Goal: Book appointment/travel/reservation

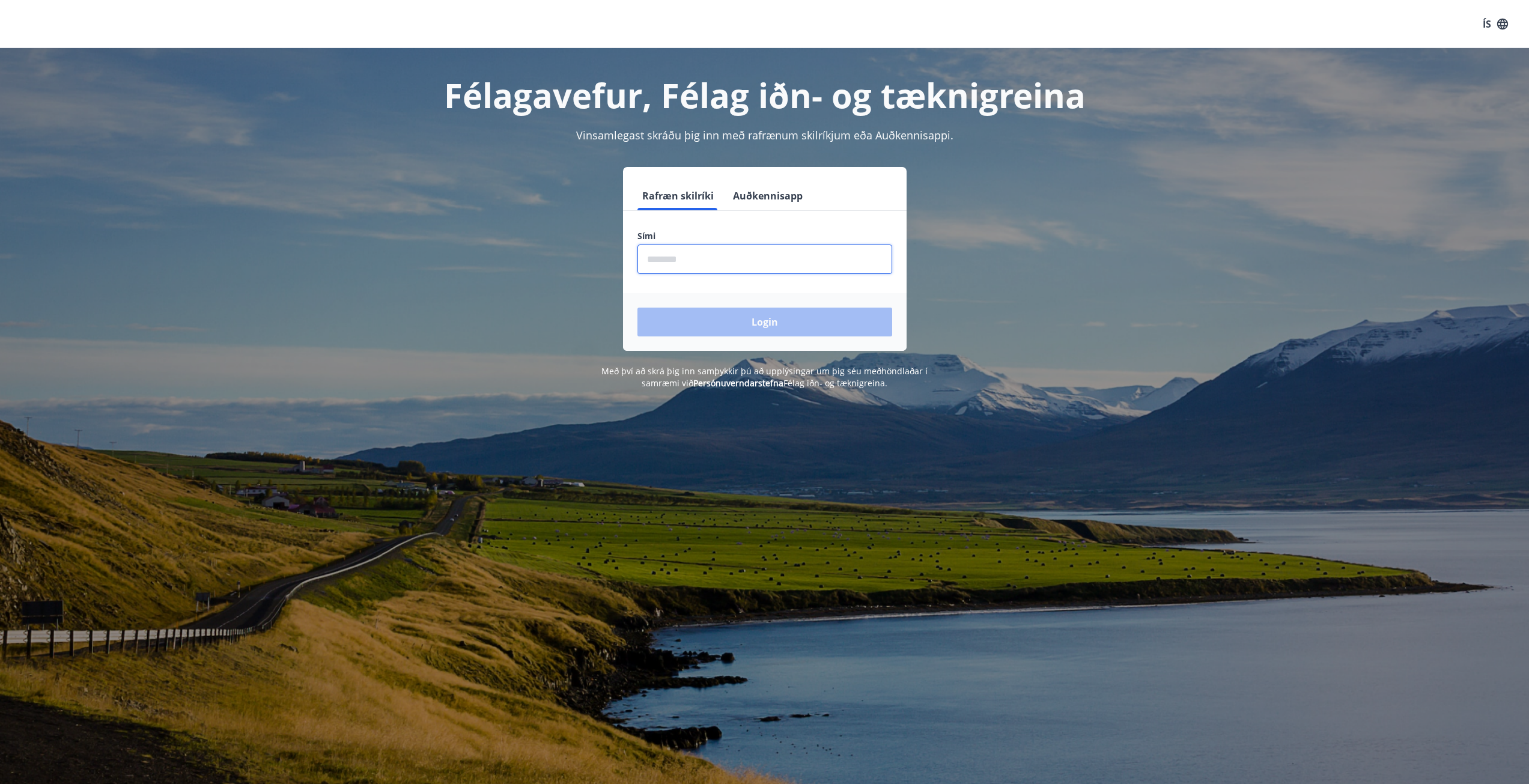
click at [691, 260] on input "phone" at bounding box center [765, 260] width 255 height 30
type input "***"
click at [694, 262] on input "phone" at bounding box center [765, 260] width 255 height 30
type input "********"
click at [742, 325] on button "Login" at bounding box center [765, 322] width 255 height 29
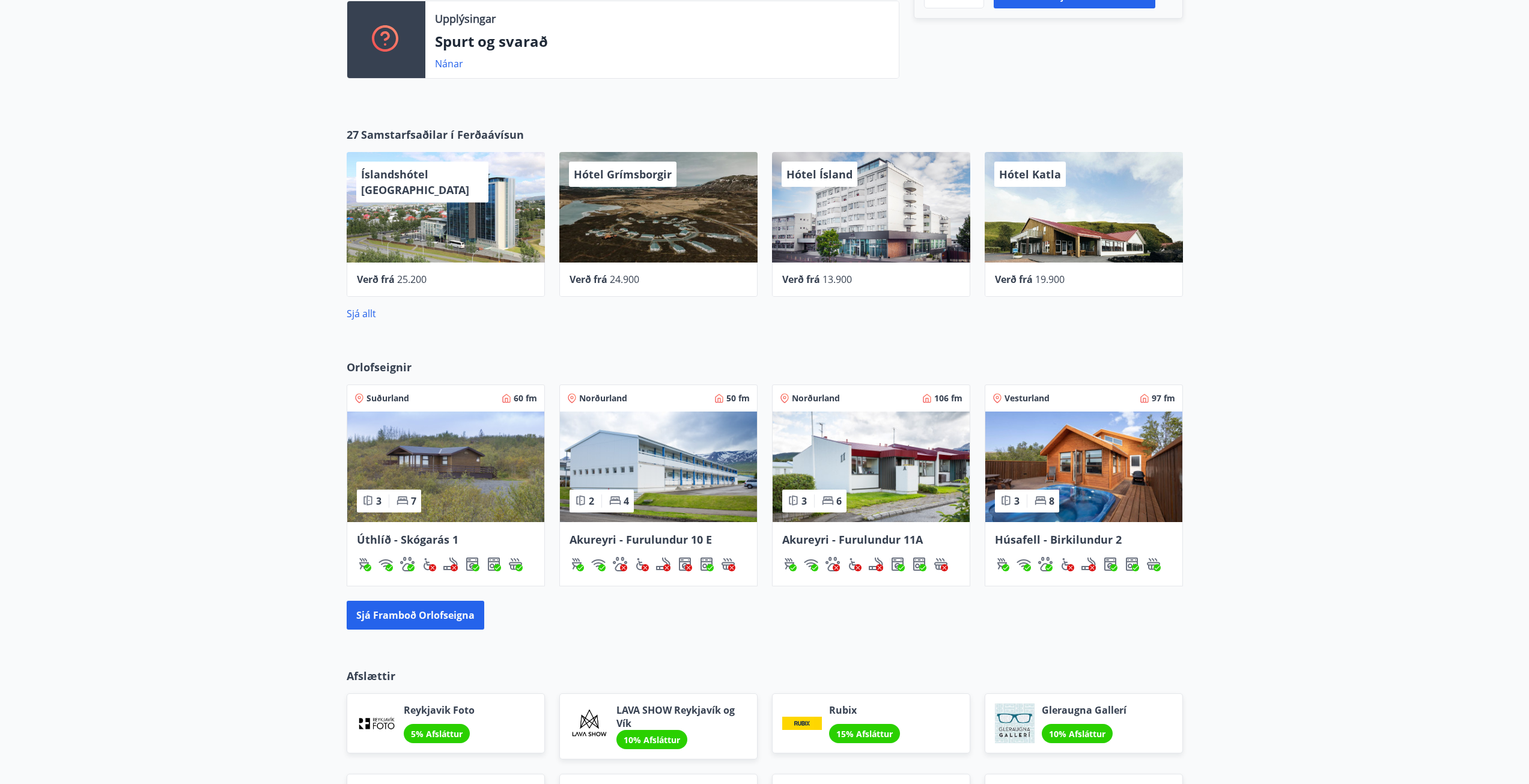
scroll to position [480, 0]
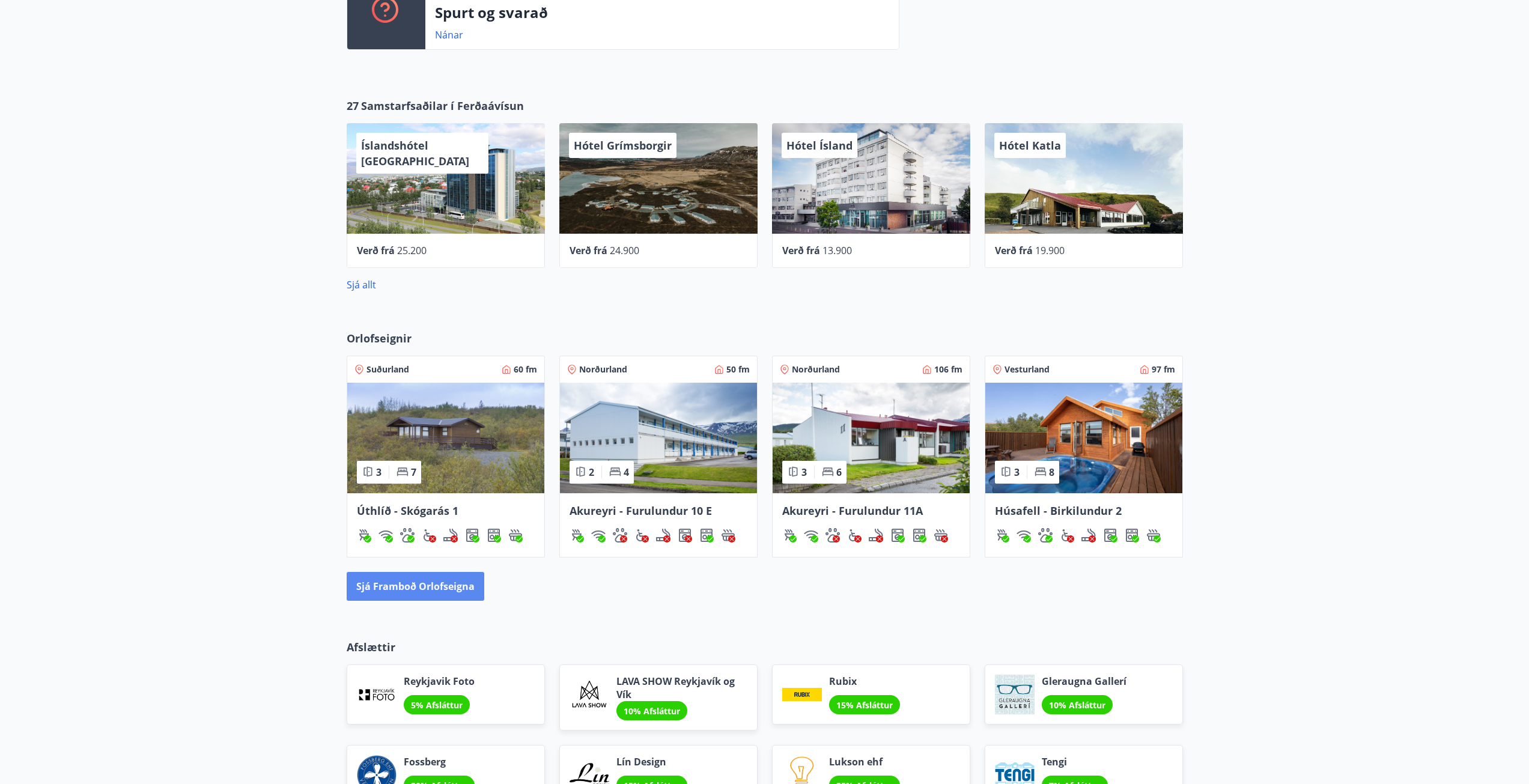
click at [430, 587] on button "Sjá framboð orlofseigna" at bounding box center [415, 586] width 138 height 29
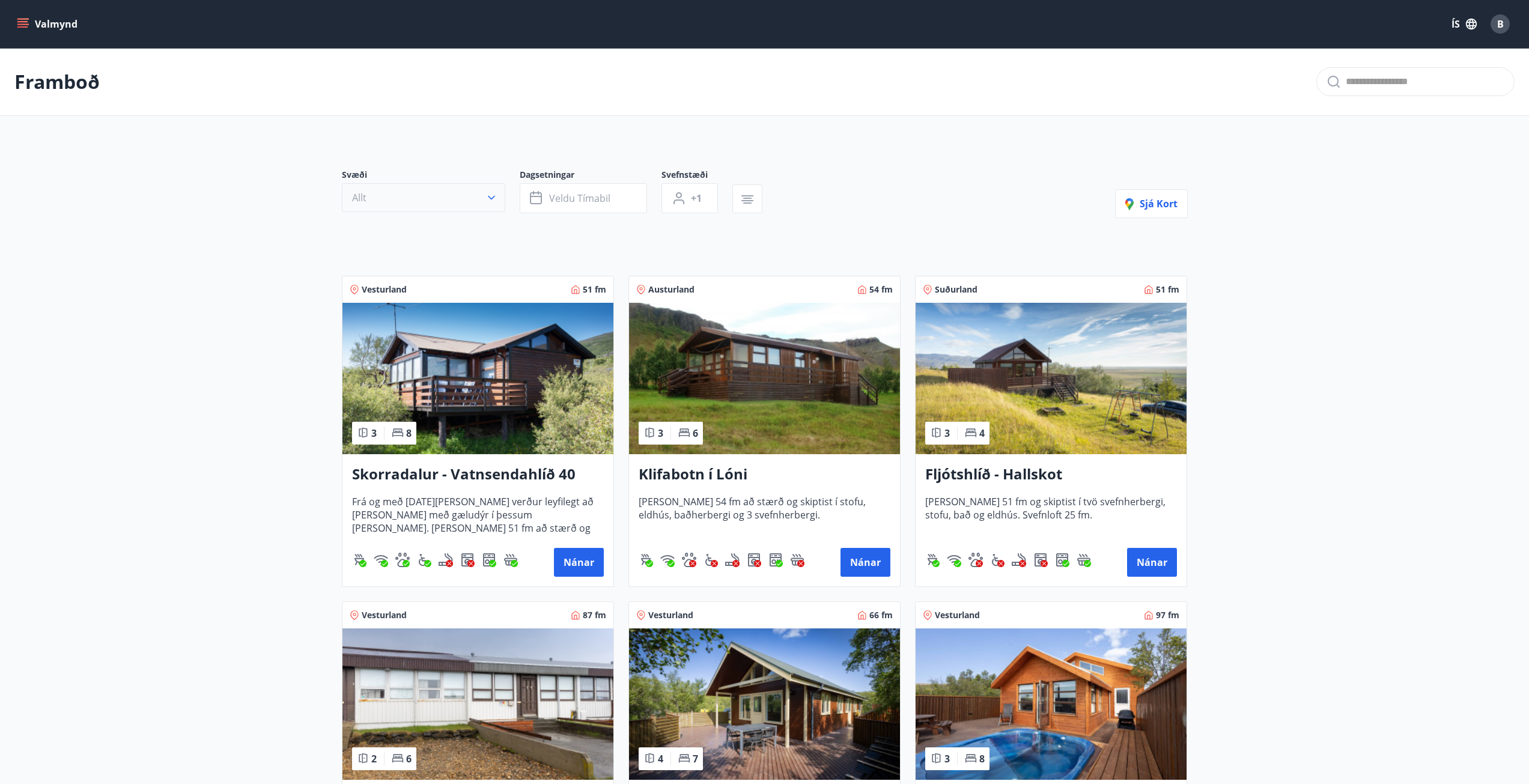
click at [483, 198] on button "Allt" at bounding box center [423, 198] width 163 height 29
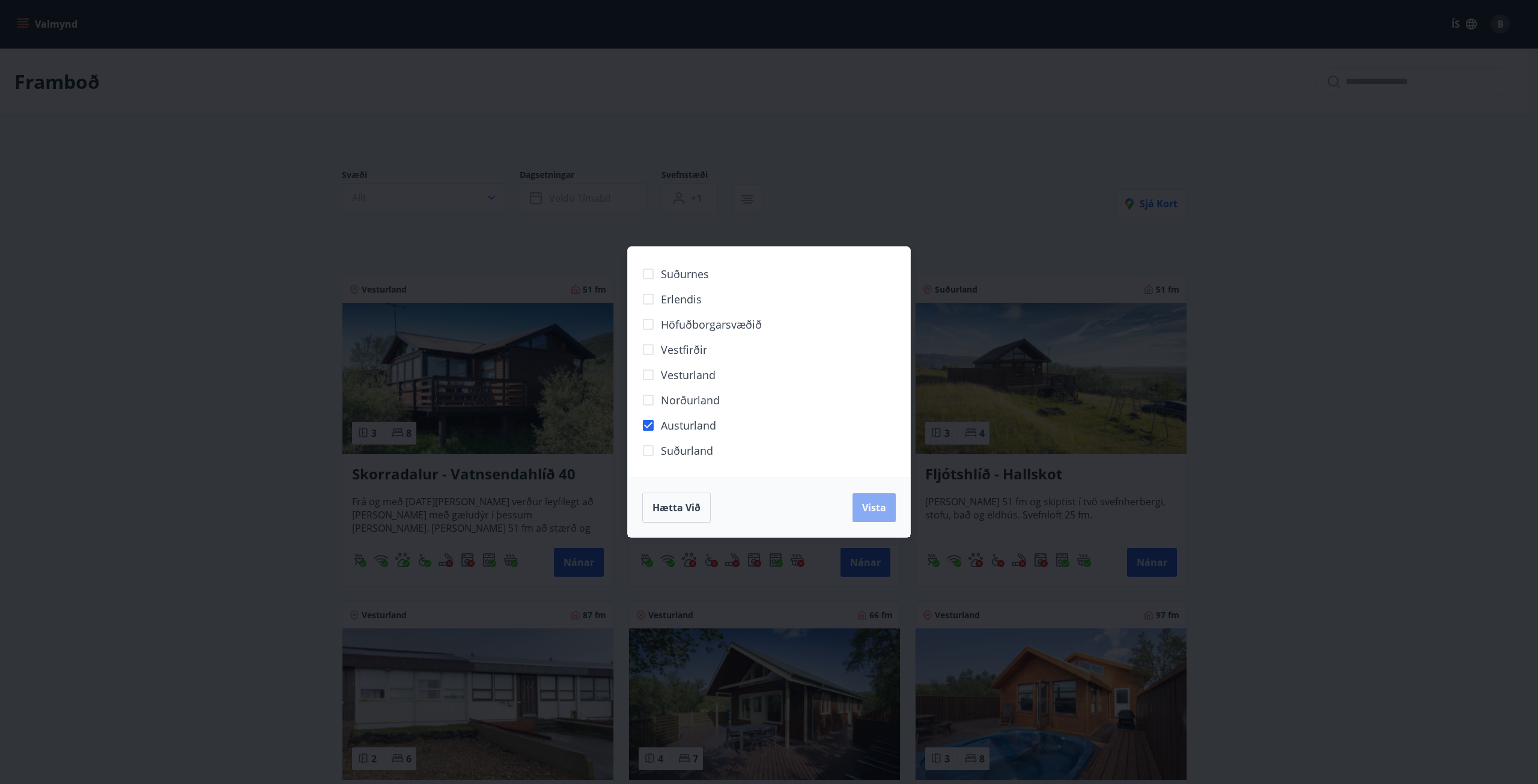
click at [873, 508] on span "Vista" at bounding box center [874, 508] width 24 height 13
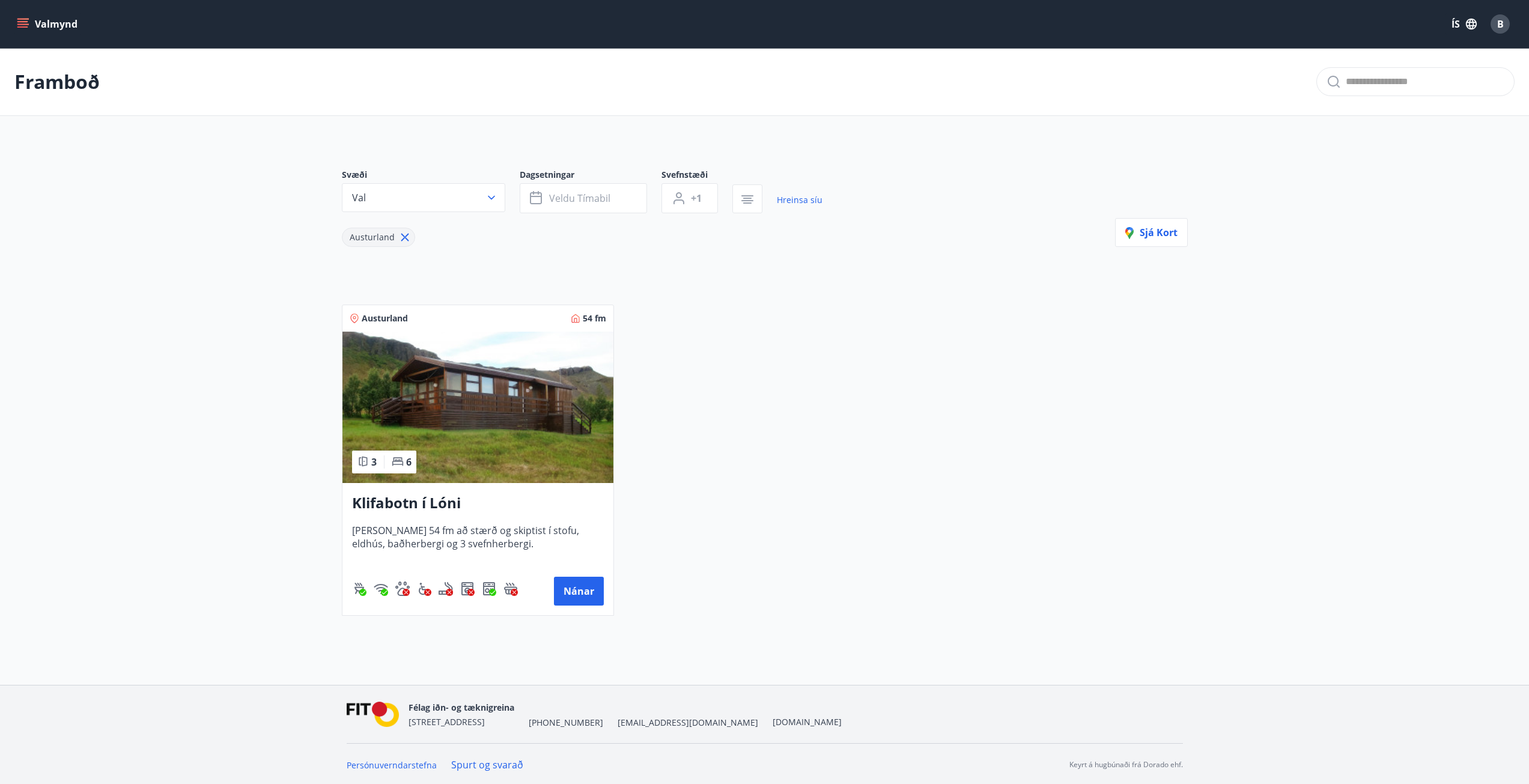
click at [438, 499] on h3 "Klifabotn í Lóni" at bounding box center [478, 503] width 252 height 21
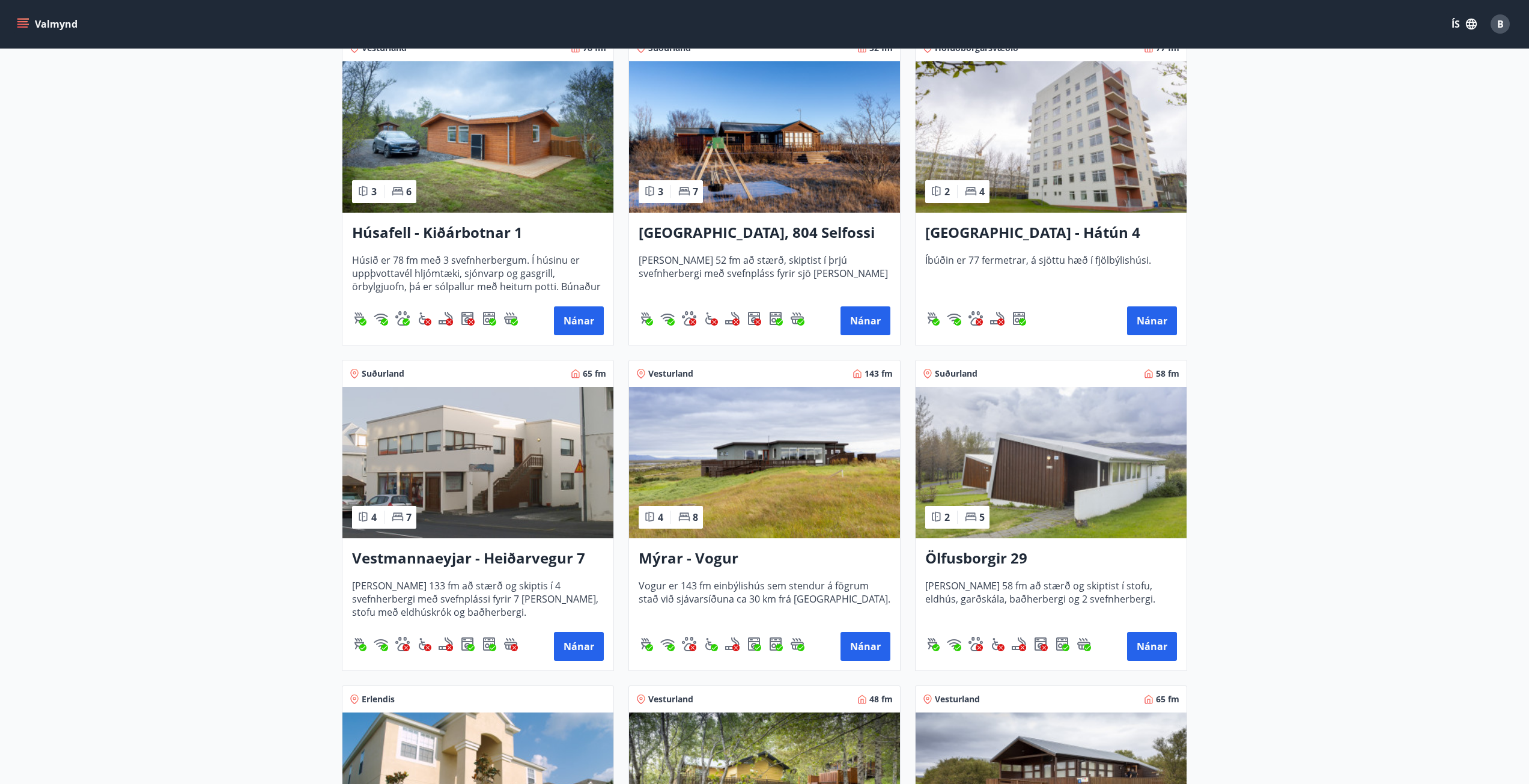
scroll to position [901, 0]
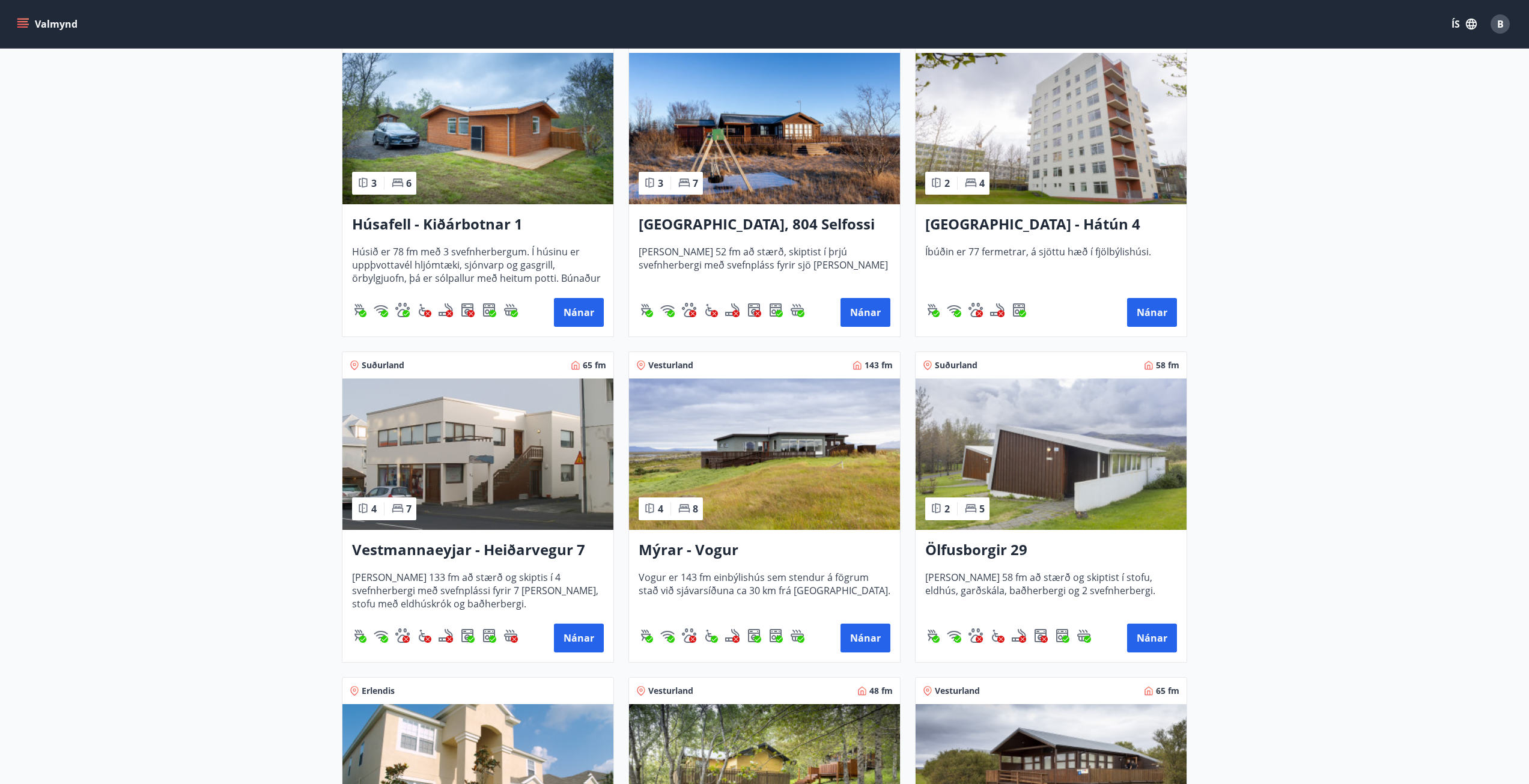
click at [716, 550] on h3 "Mýrar - Vogur" at bounding box center [765, 550] width 252 height 21
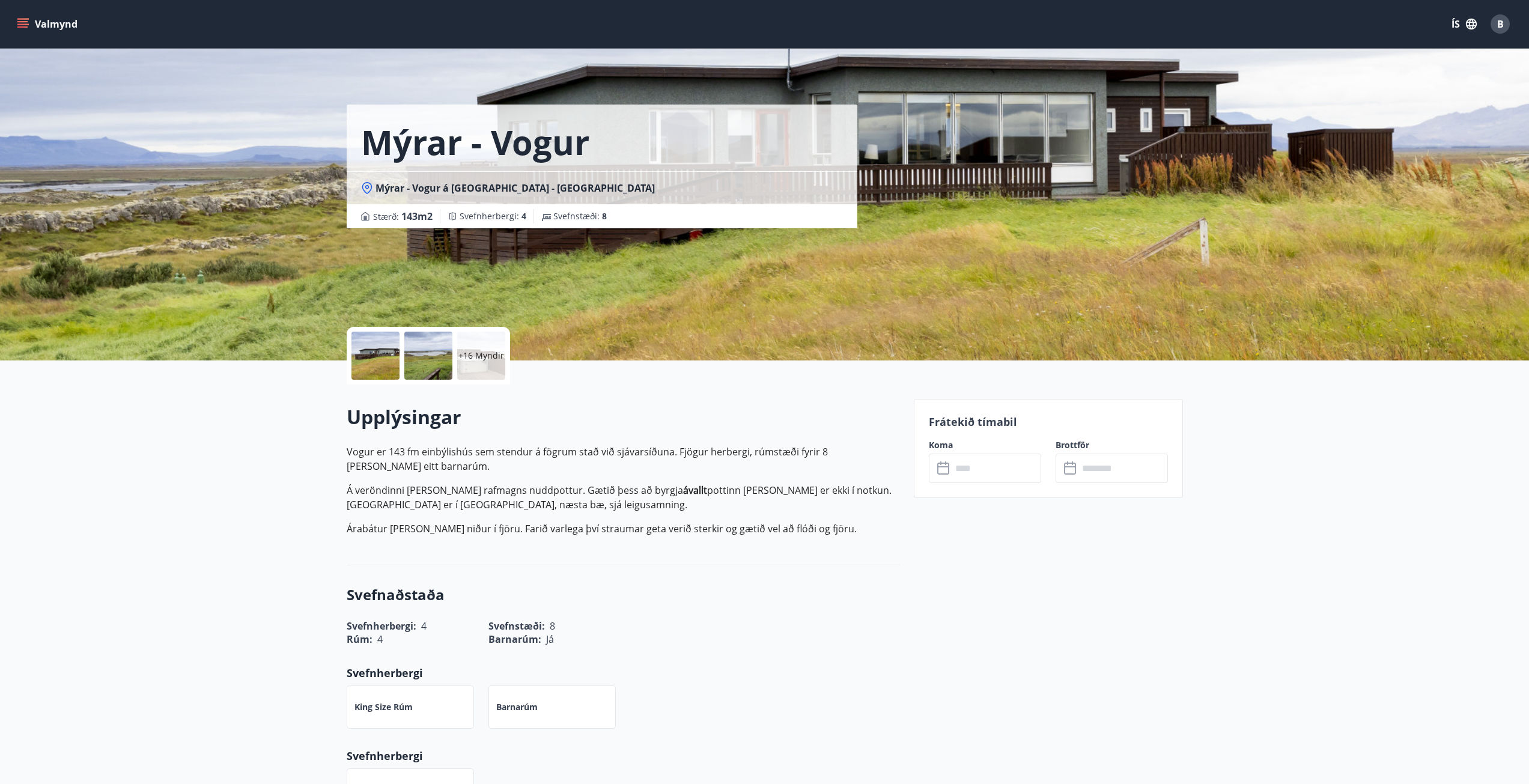
click at [363, 351] on div at bounding box center [375, 355] width 48 height 48
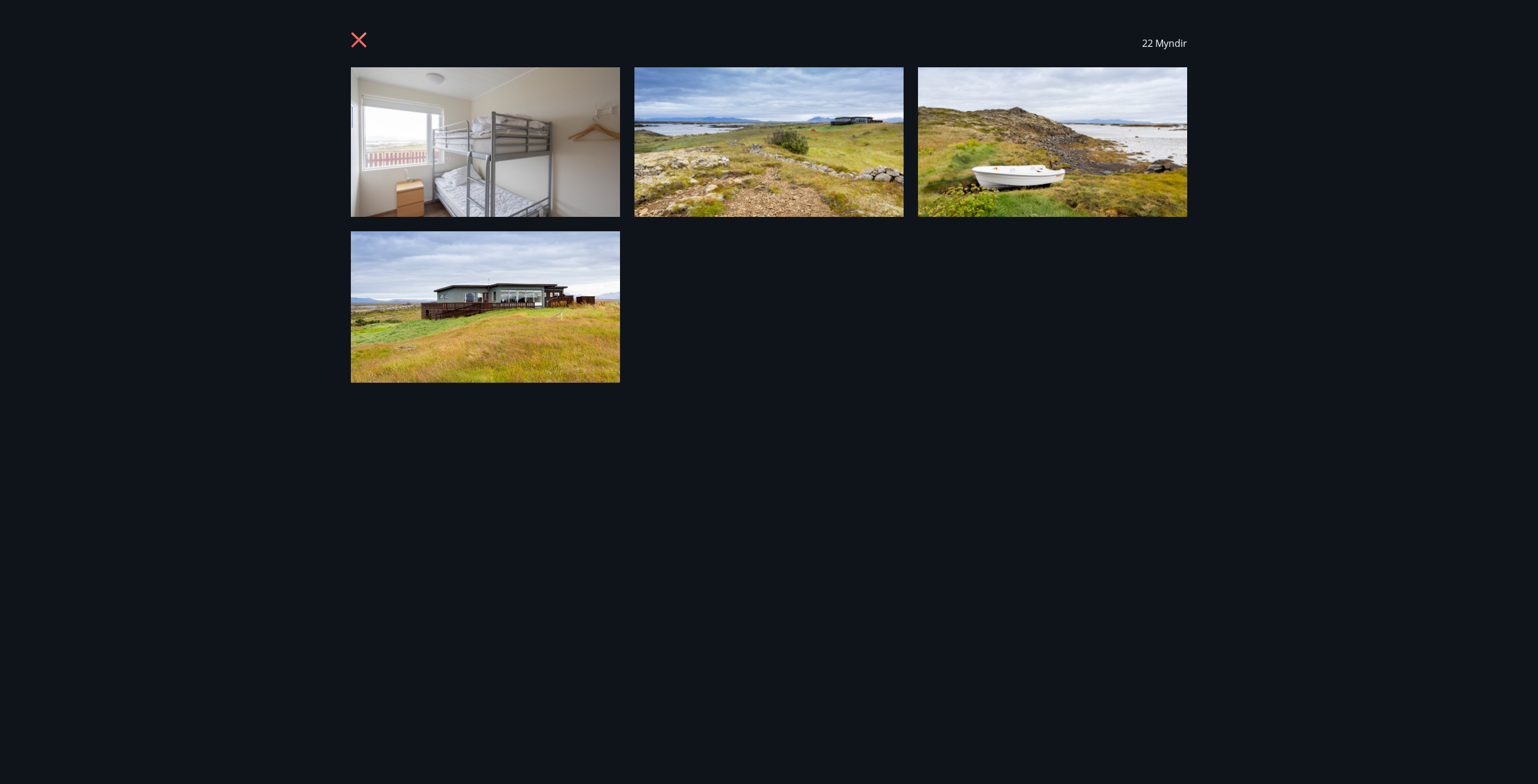
click at [464, 167] on img at bounding box center [485, 142] width 269 height 150
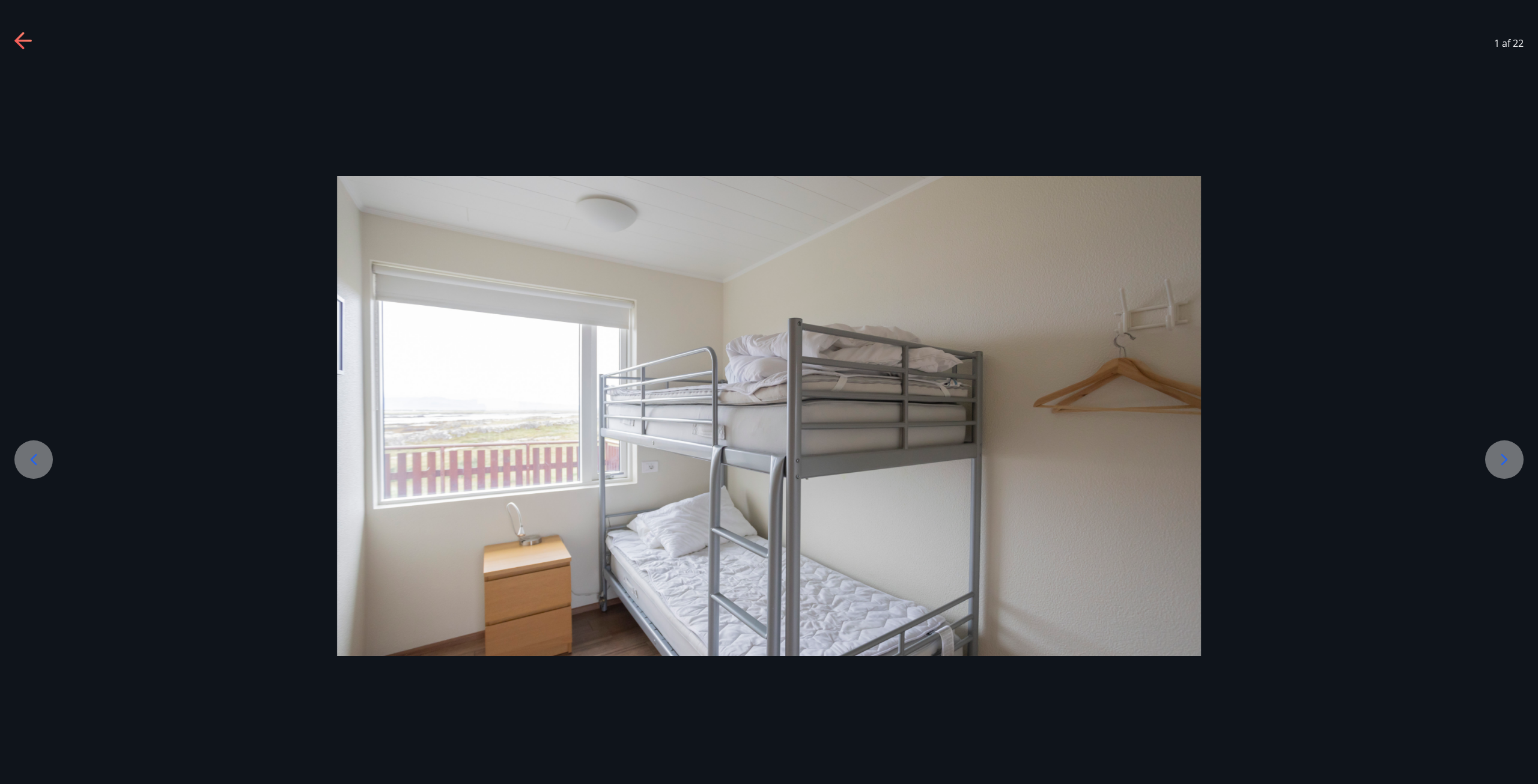
click at [1513, 457] on icon at bounding box center [1504, 460] width 19 height 19
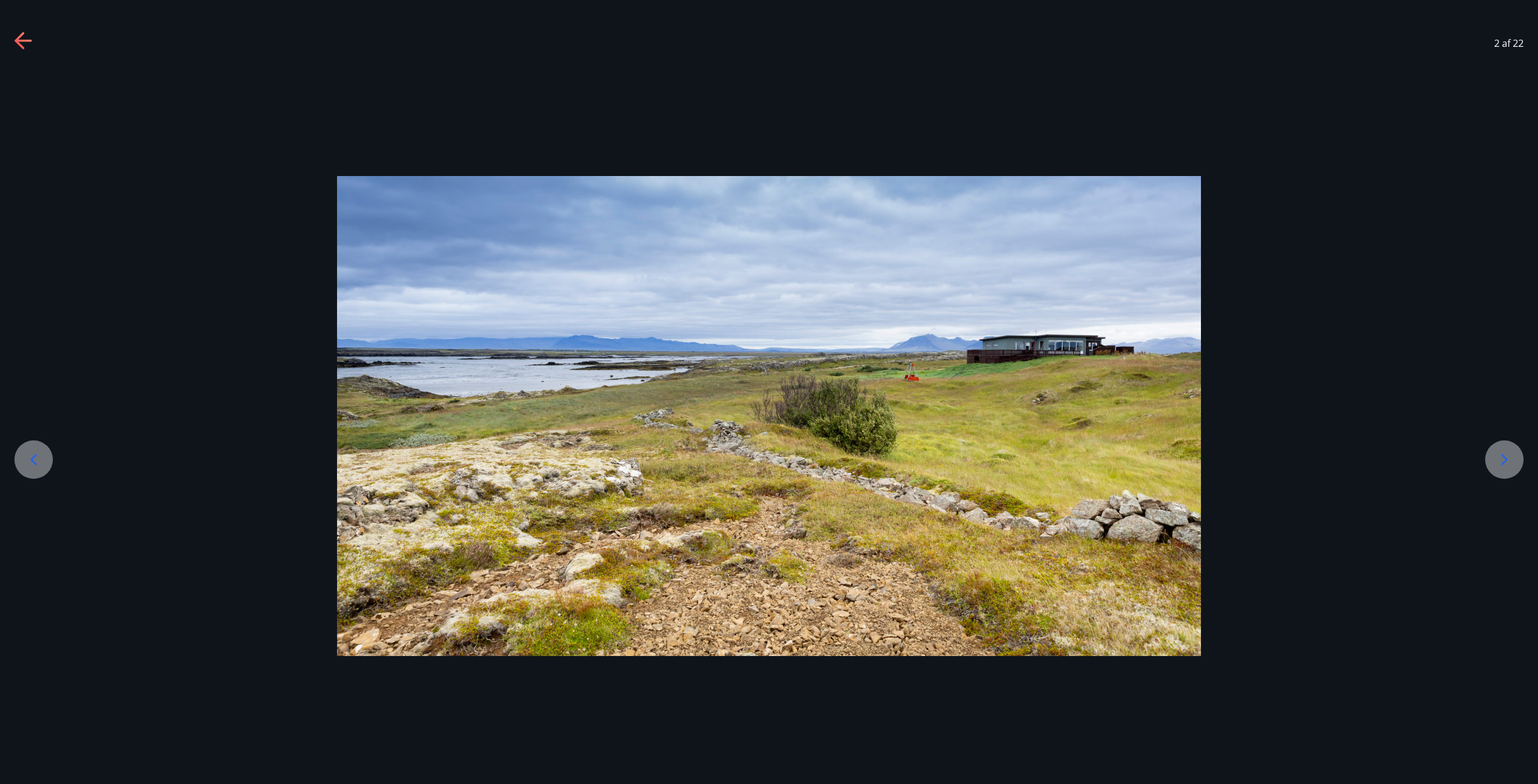
click at [1512, 457] on icon at bounding box center [1504, 460] width 19 height 19
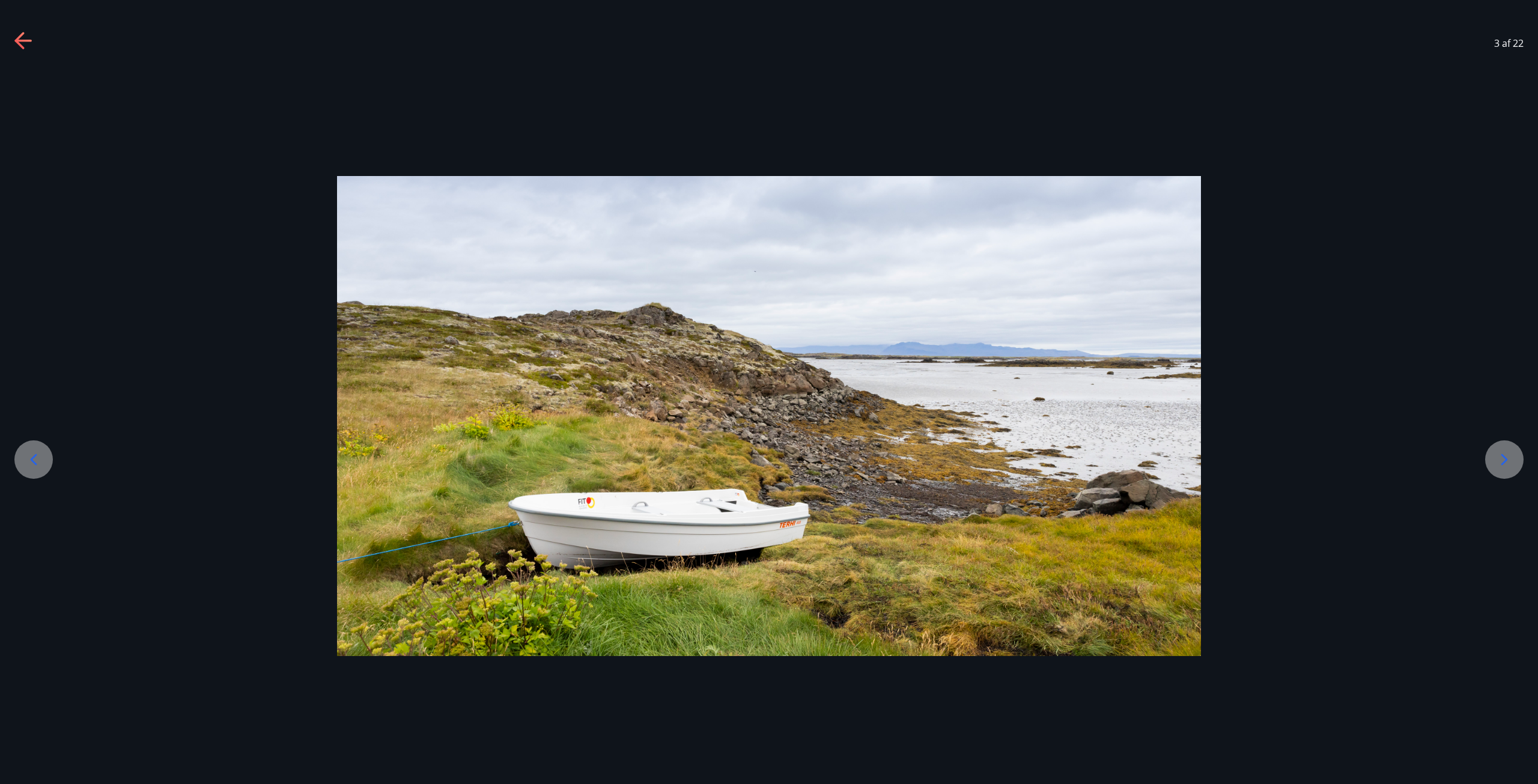
click at [1512, 457] on icon at bounding box center [1504, 460] width 19 height 19
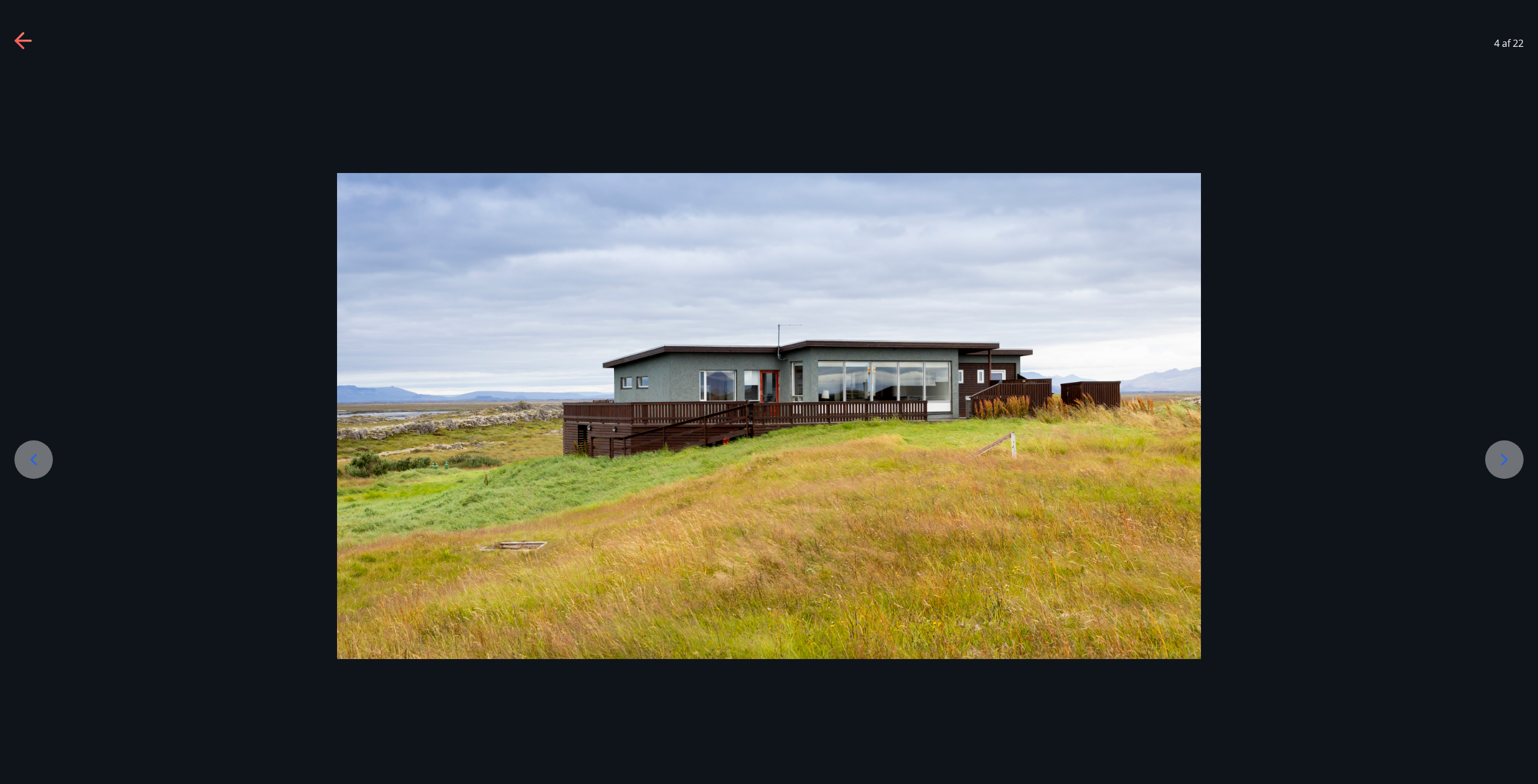
click at [1512, 457] on icon at bounding box center [1504, 460] width 19 height 19
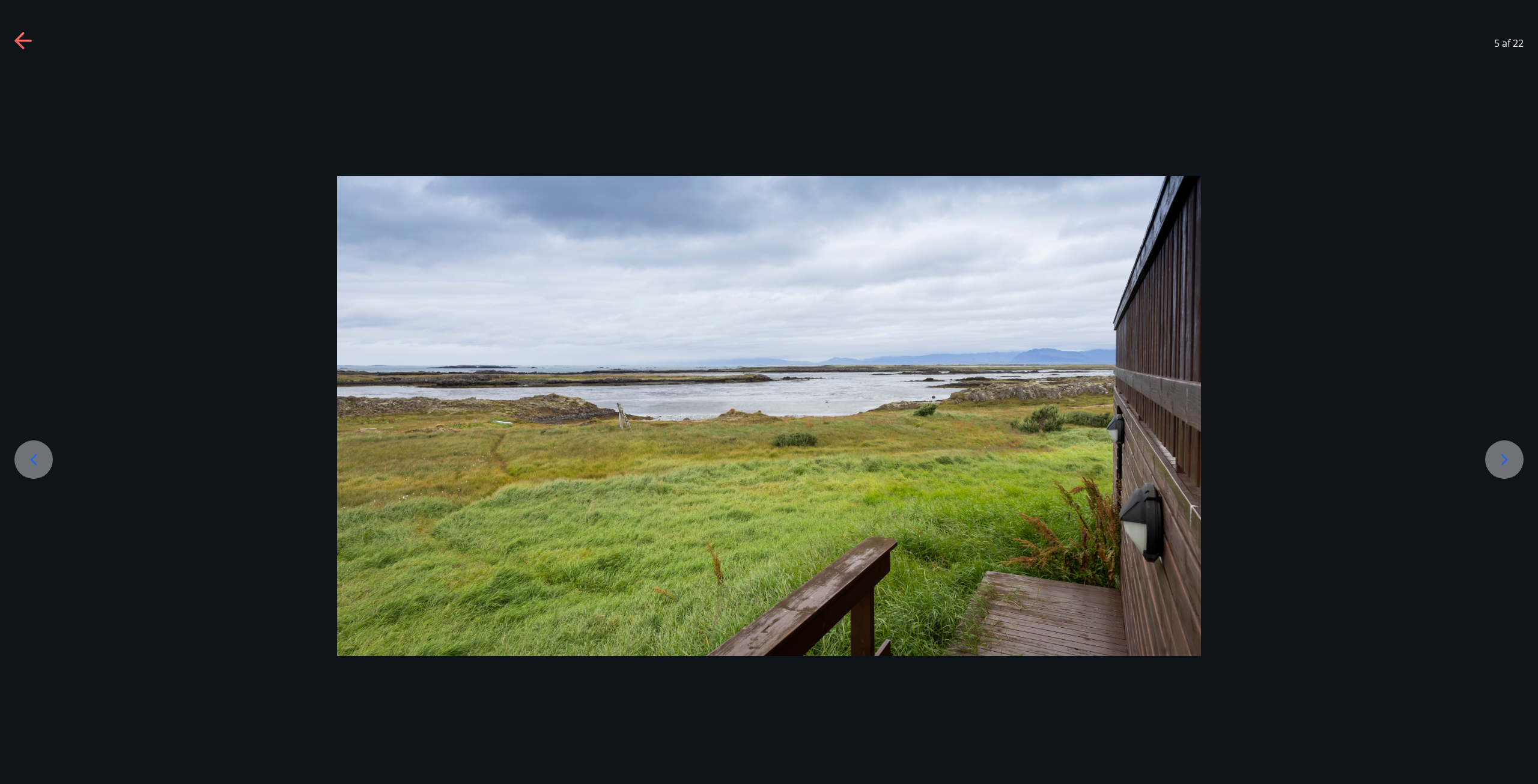
click at [1512, 457] on icon at bounding box center [1504, 460] width 19 height 19
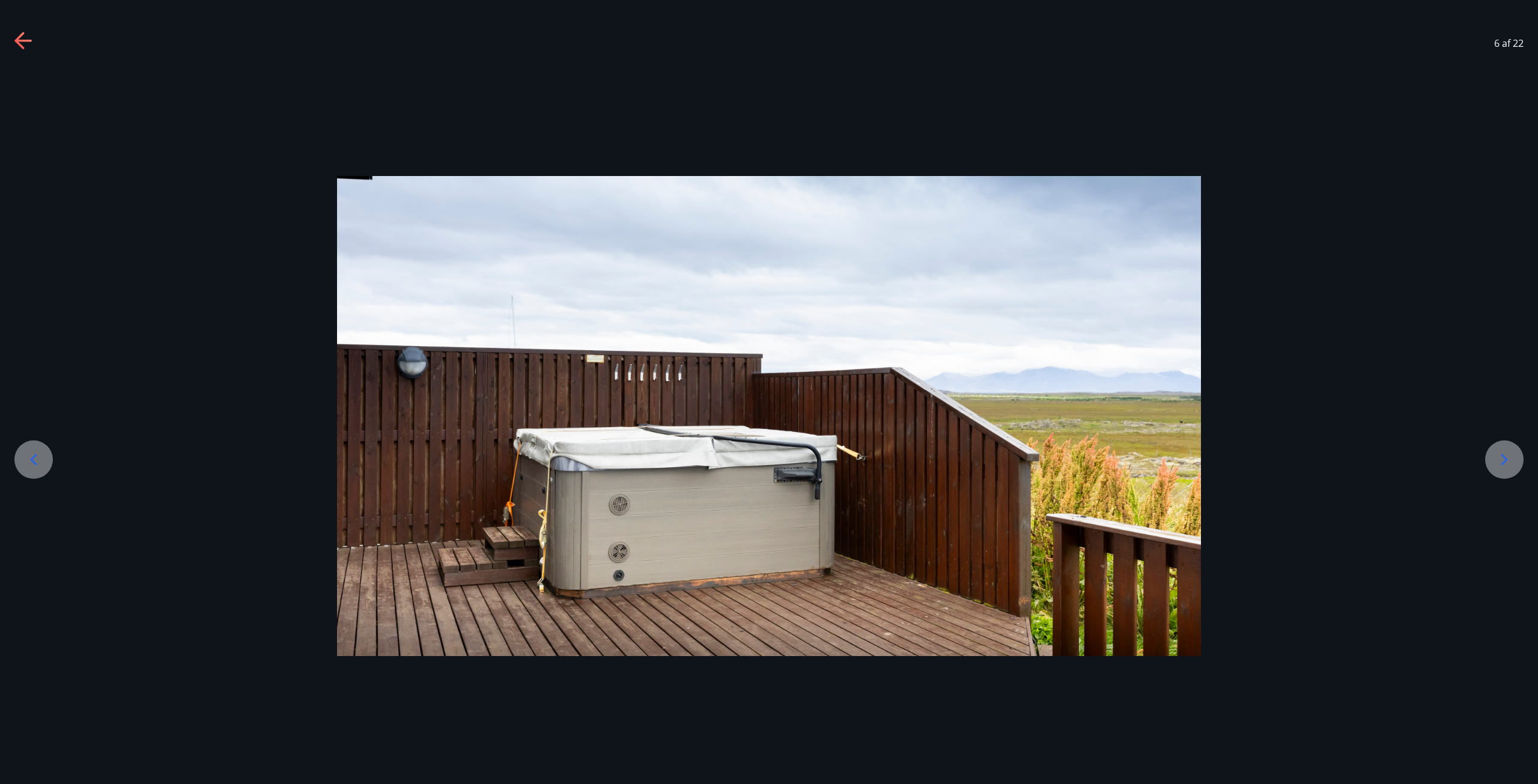
click at [1512, 457] on icon at bounding box center [1504, 460] width 19 height 19
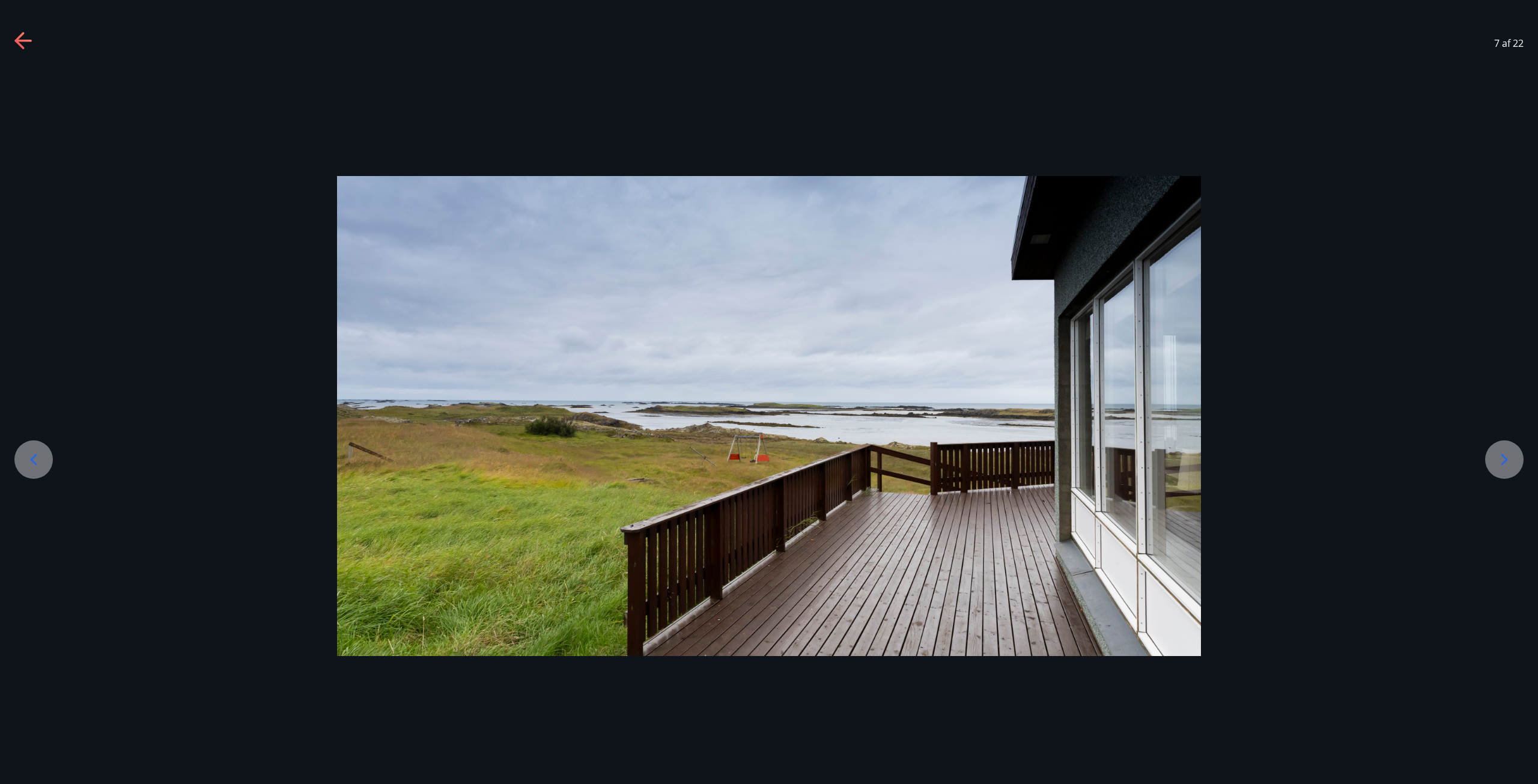
click at [1511, 453] on icon at bounding box center [1504, 460] width 19 height 19
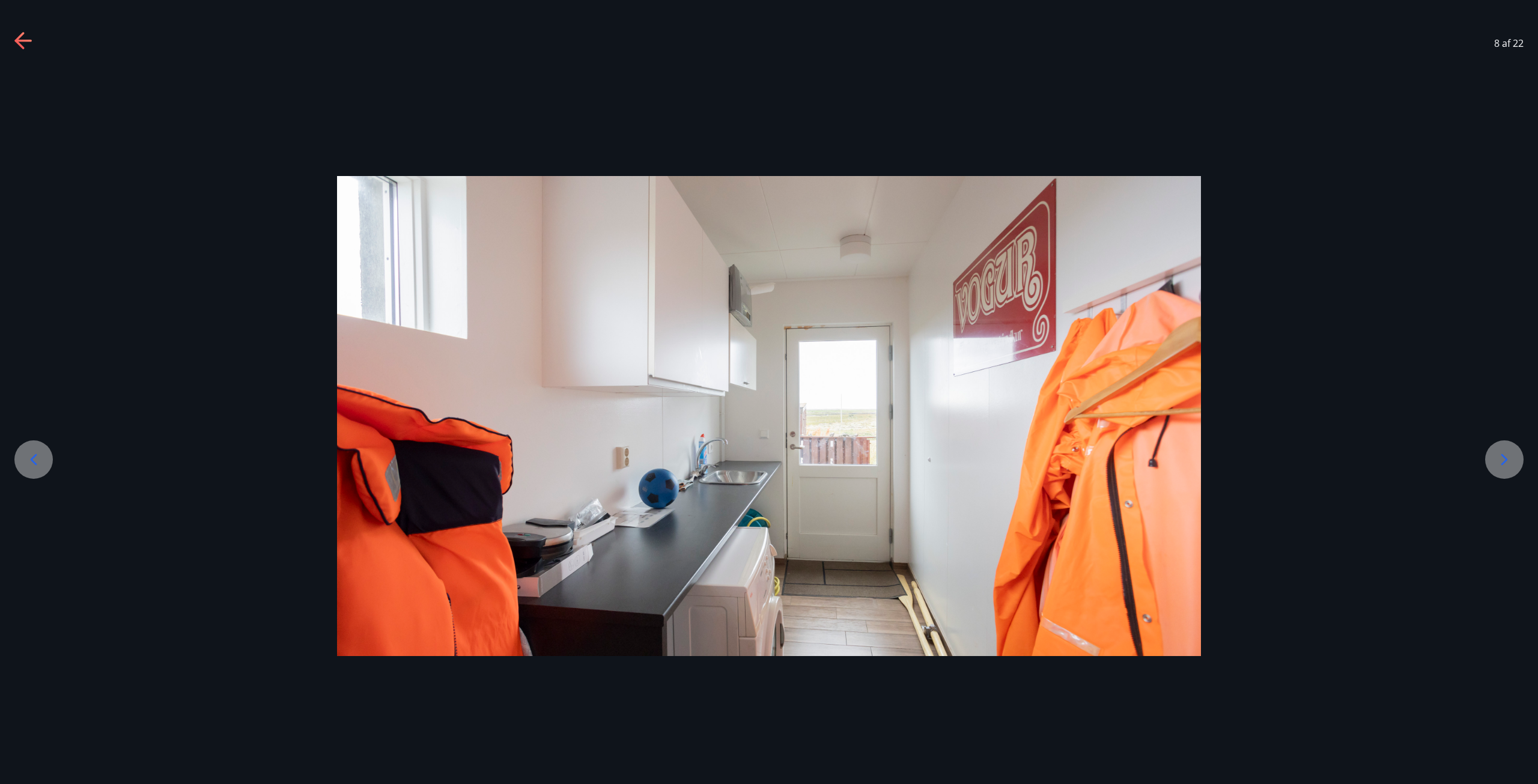
click at [1511, 453] on icon at bounding box center [1504, 460] width 19 height 19
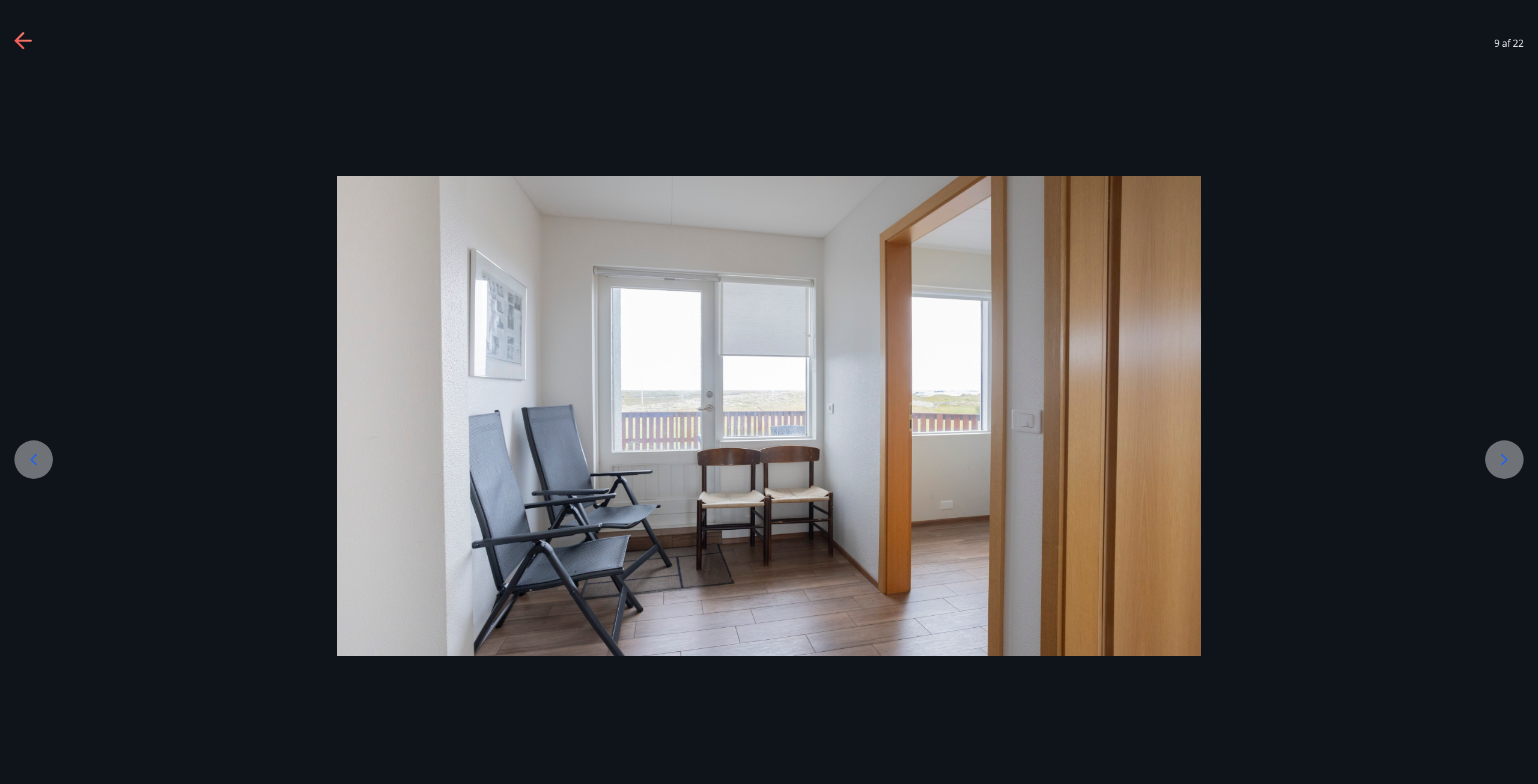
click at [1511, 453] on icon at bounding box center [1504, 460] width 19 height 19
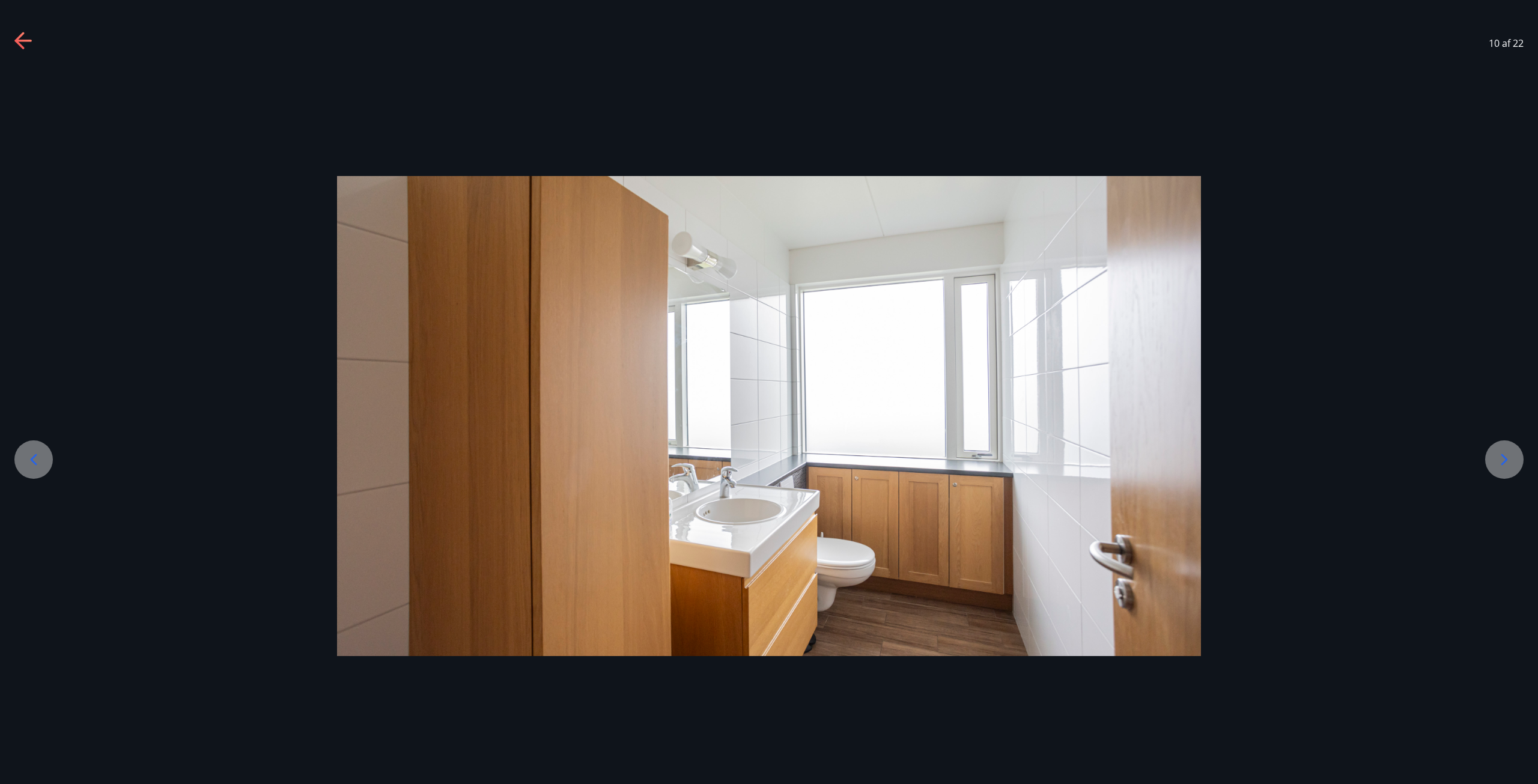
click at [1511, 453] on icon at bounding box center [1504, 460] width 19 height 19
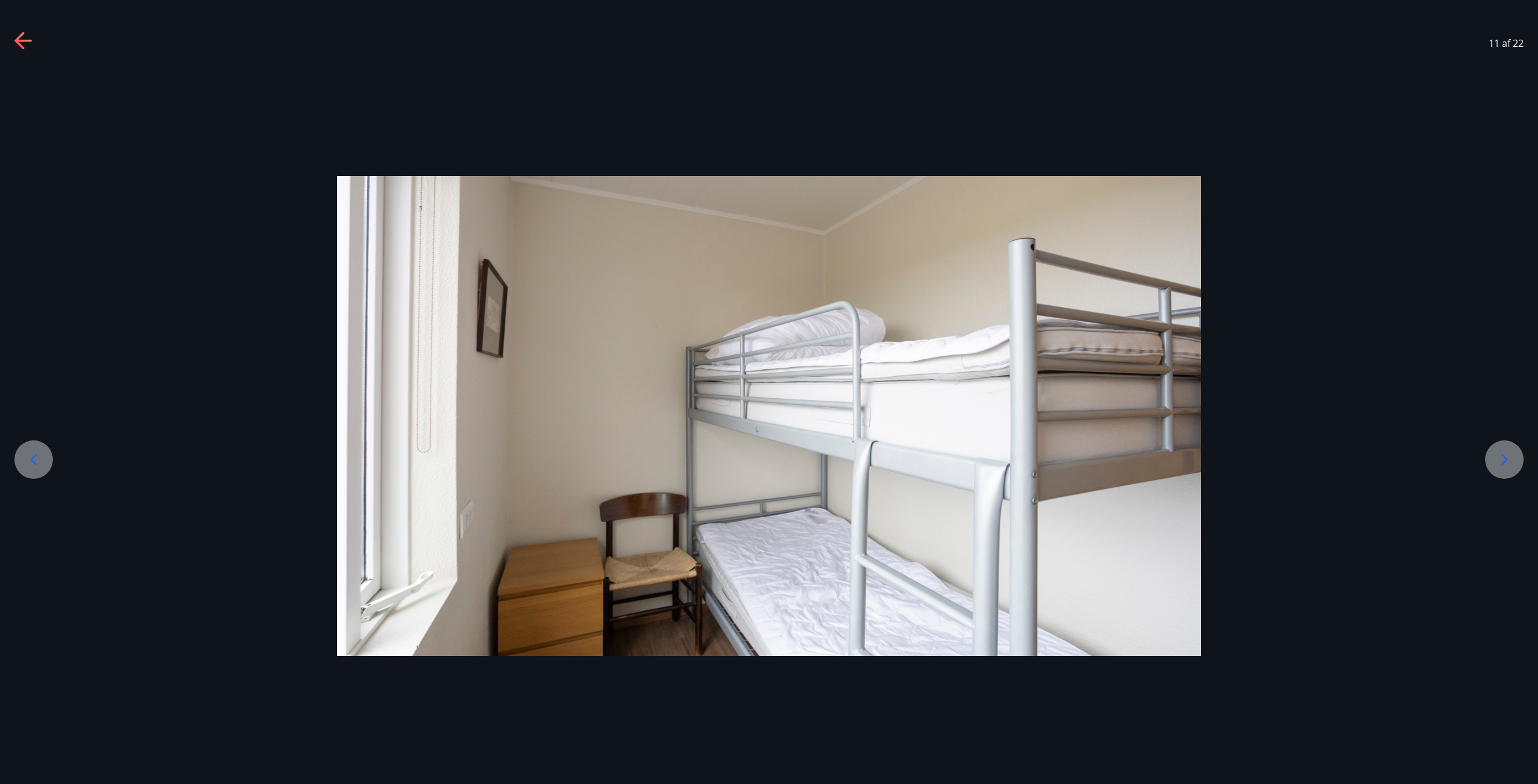
click at [1511, 453] on icon at bounding box center [1504, 460] width 19 height 19
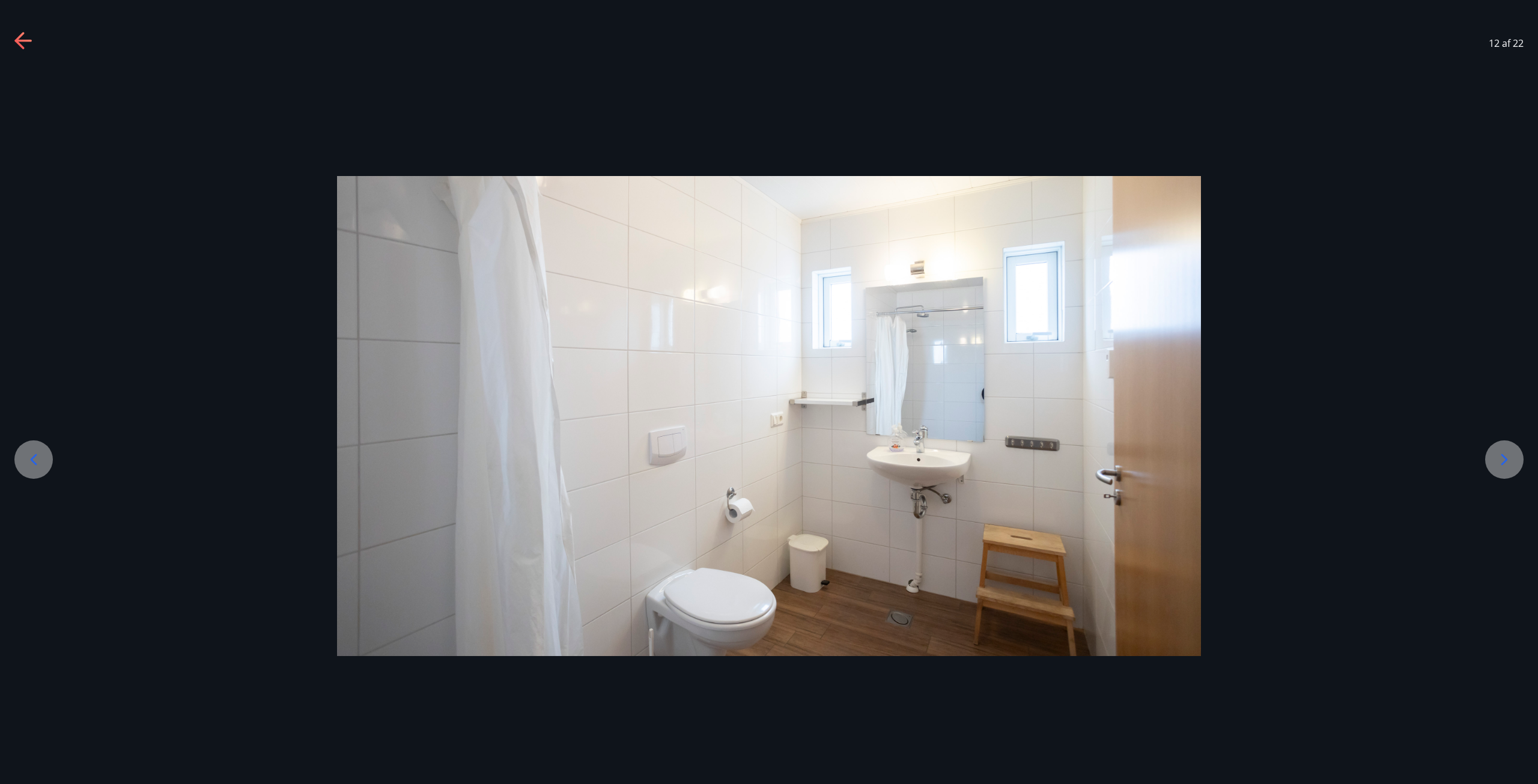
click at [1511, 453] on icon at bounding box center [1504, 460] width 19 height 19
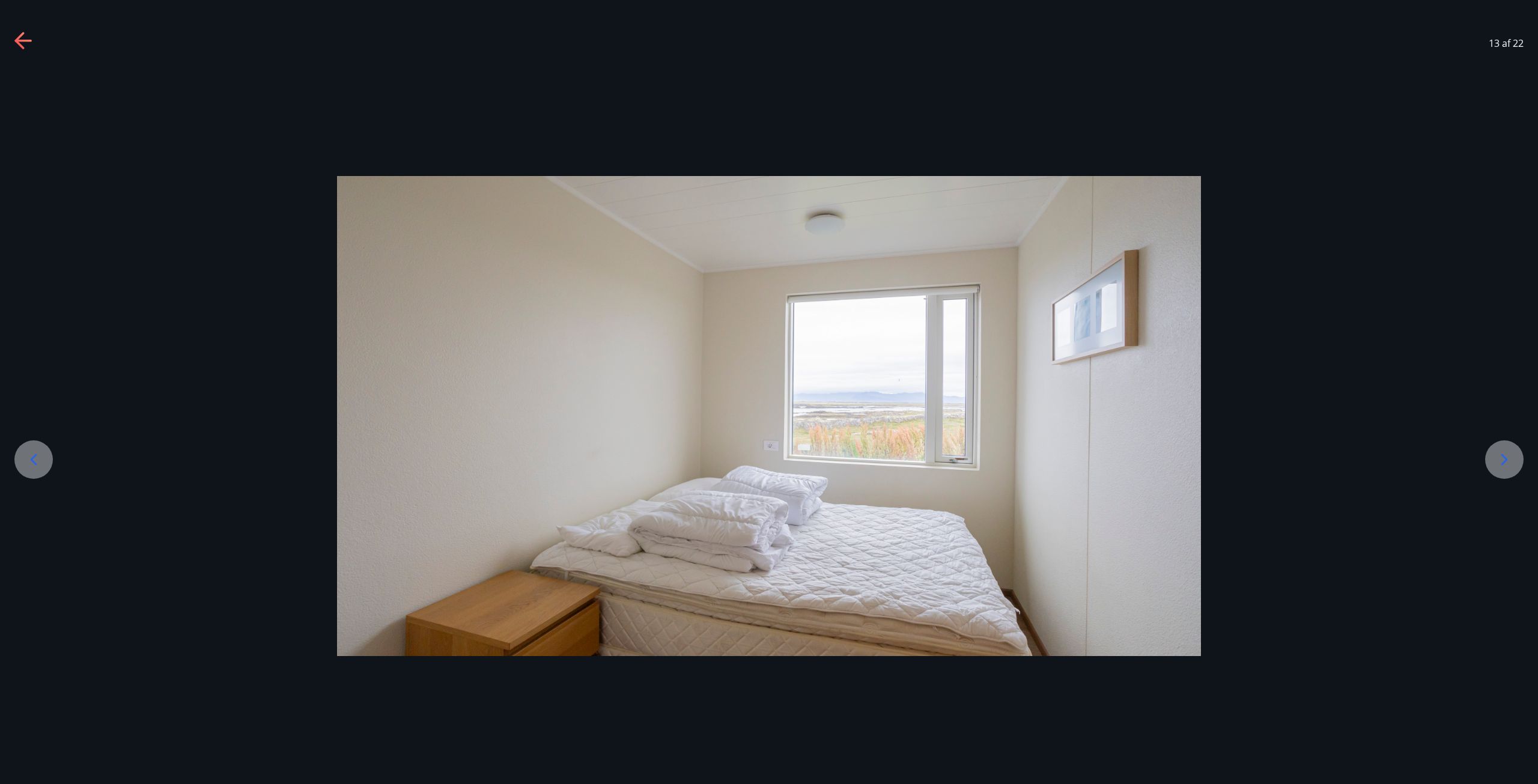
click at [1511, 453] on icon at bounding box center [1504, 460] width 19 height 19
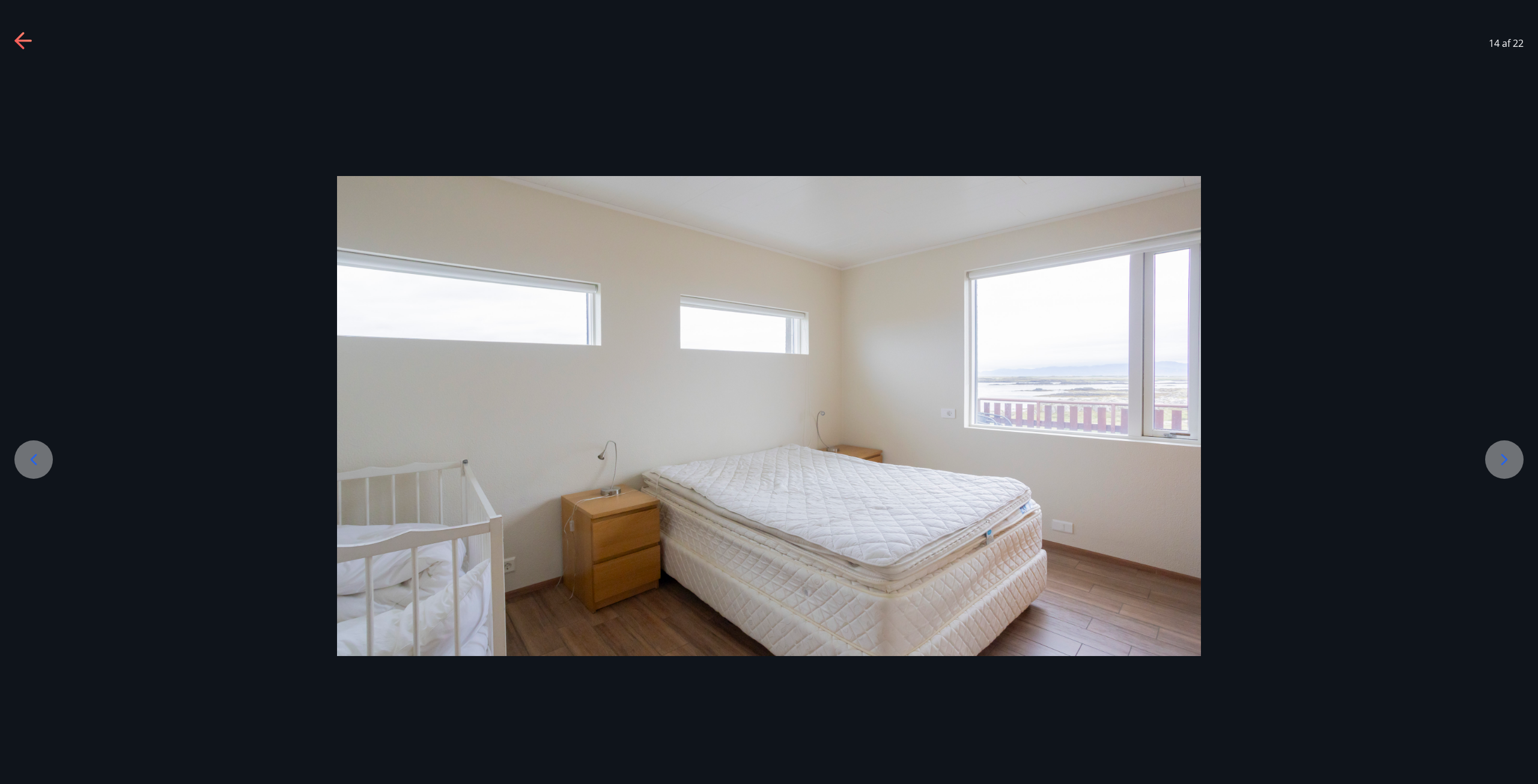
click at [1511, 453] on icon at bounding box center [1504, 460] width 19 height 19
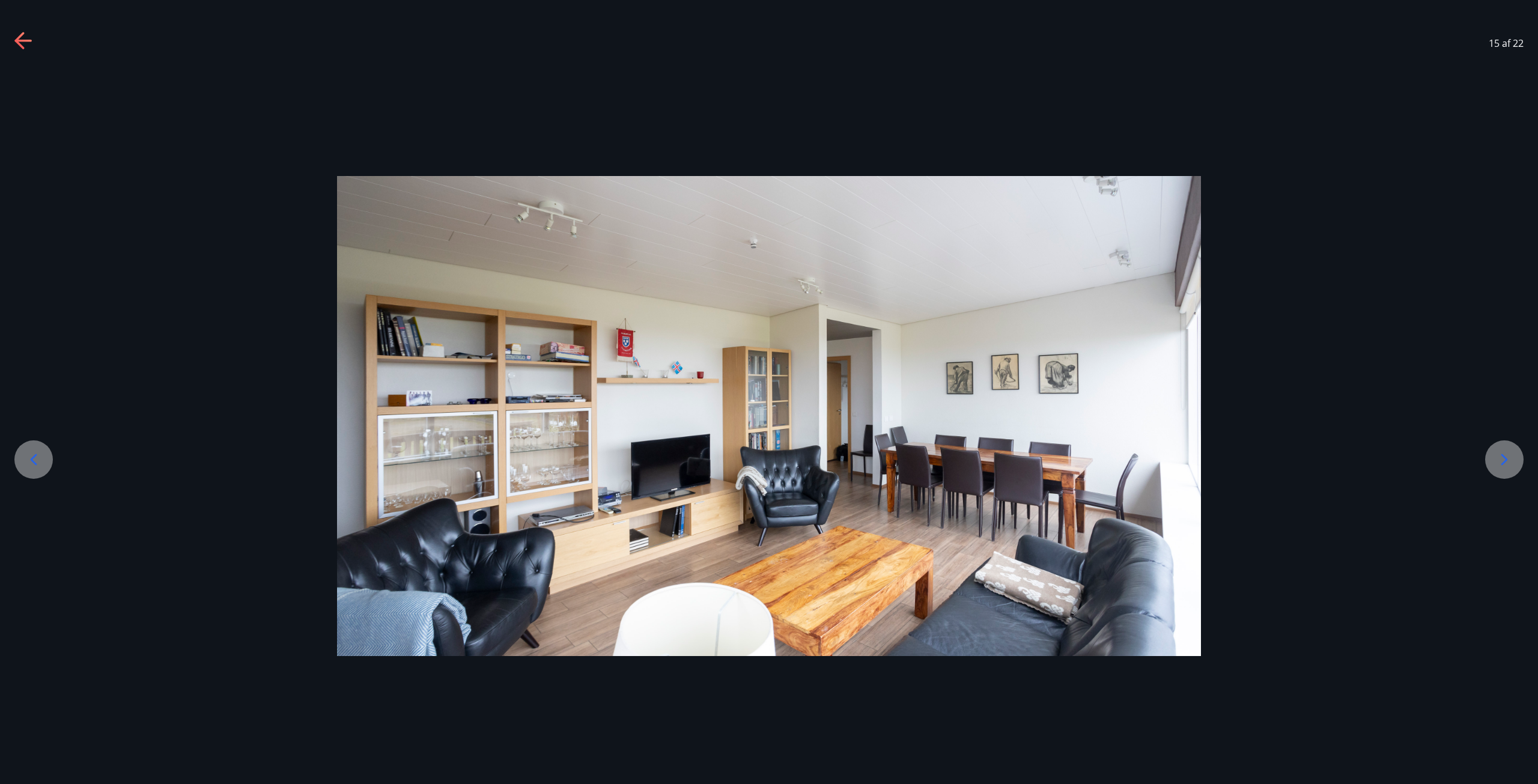
click at [1511, 453] on icon at bounding box center [1504, 460] width 19 height 19
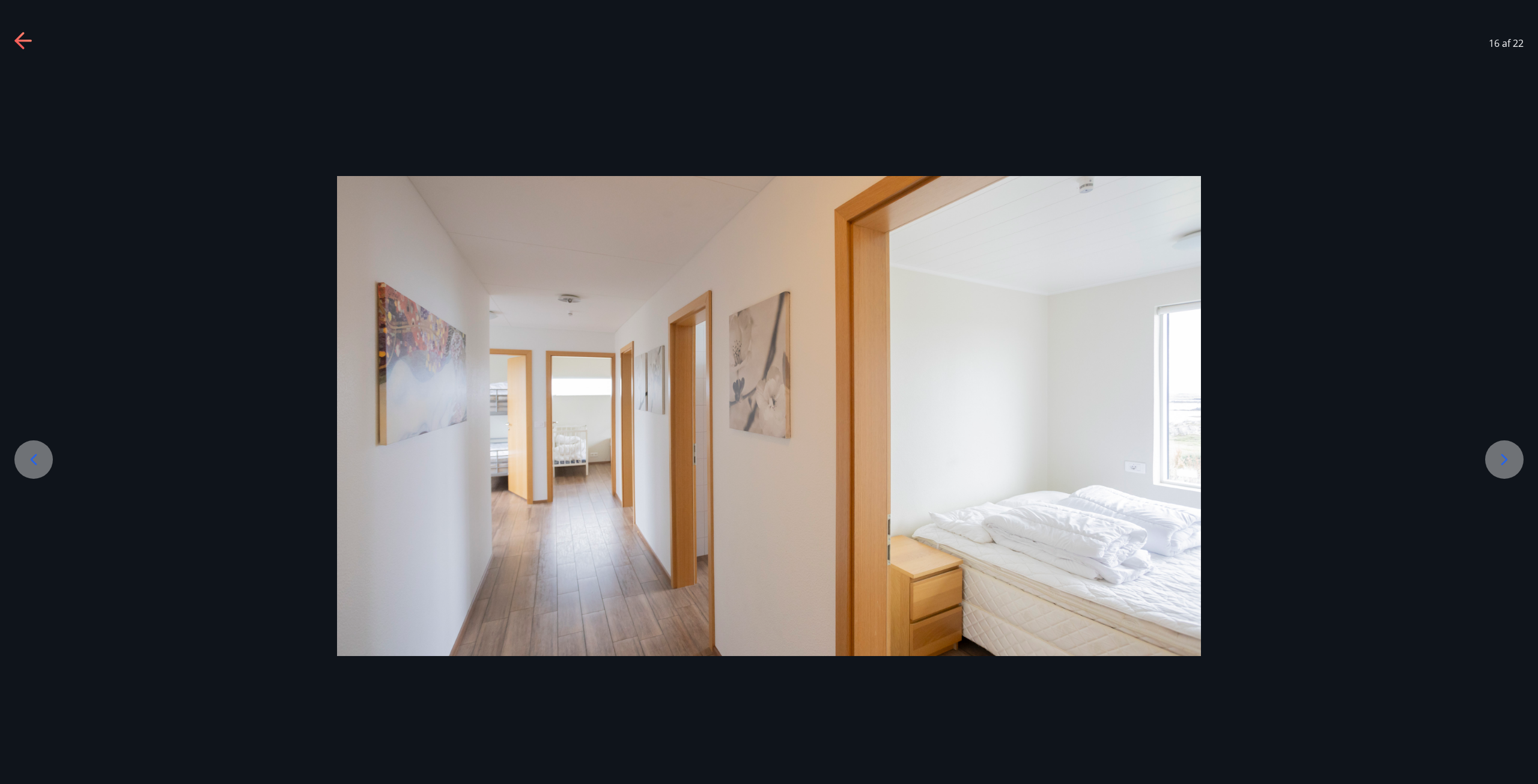
click at [1511, 453] on icon at bounding box center [1504, 460] width 19 height 19
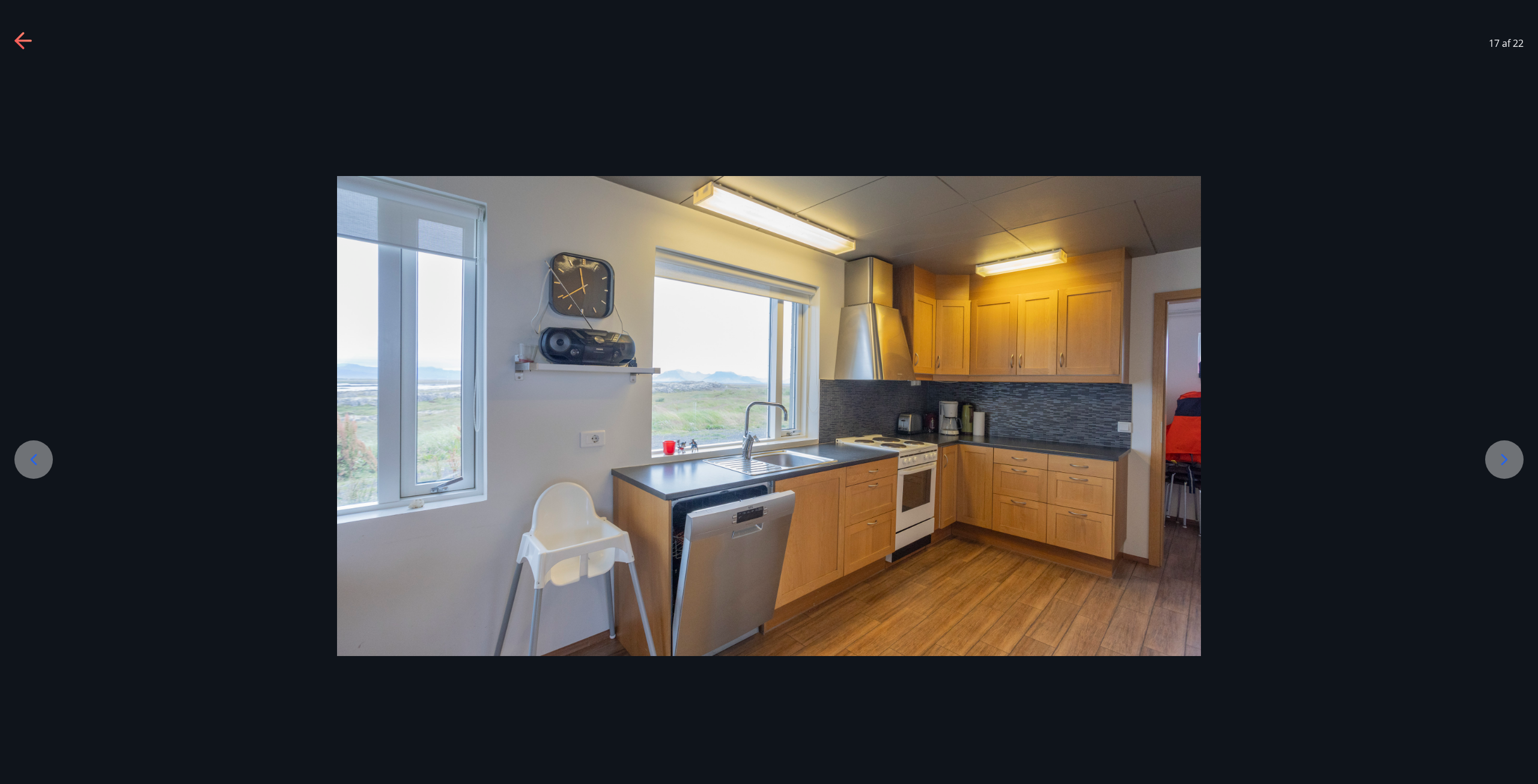
click at [1511, 453] on icon at bounding box center [1504, 460] width 19 height 19
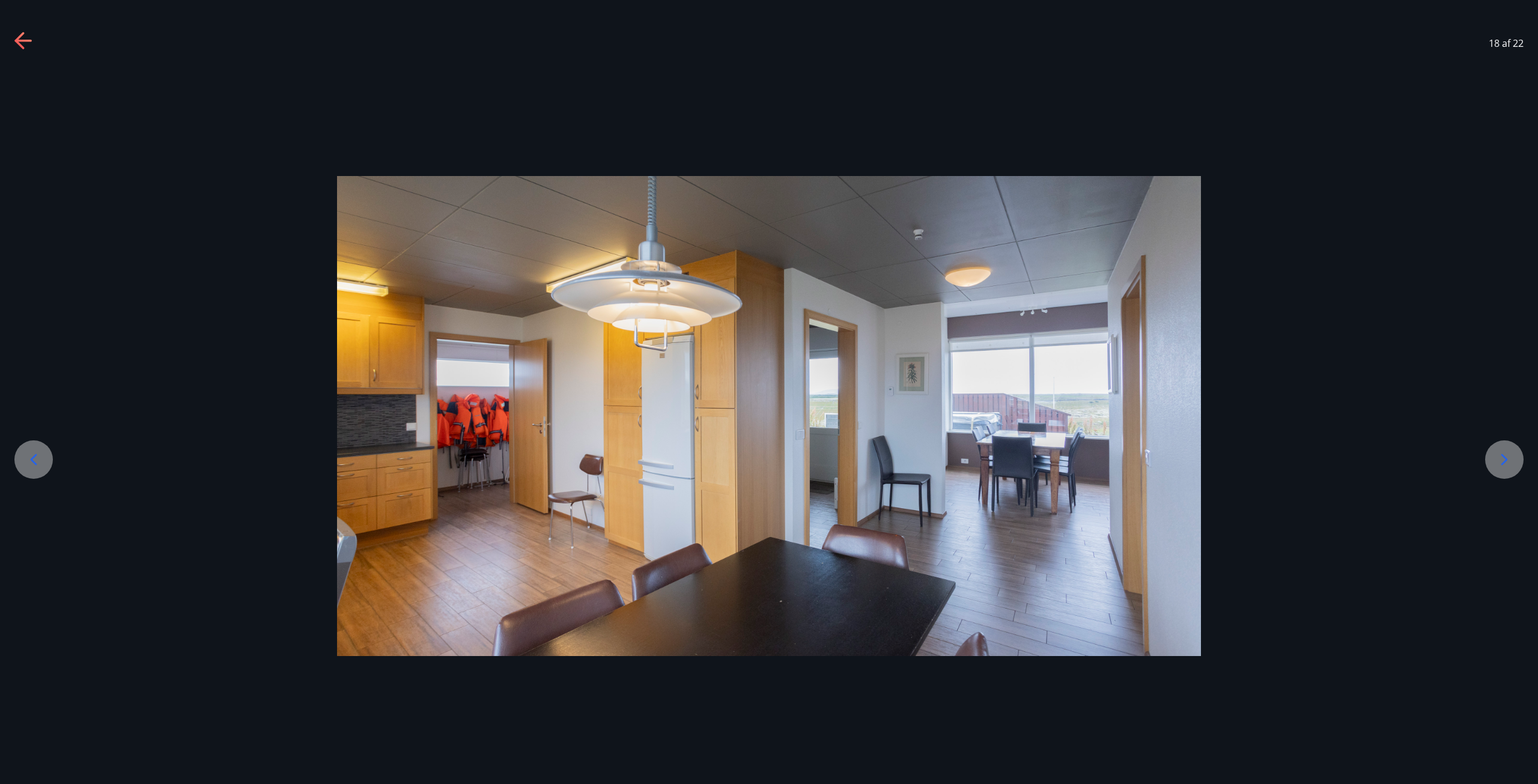
click at [1511, 453] on icon at bounding box center [1504, 460] width 19 height 19
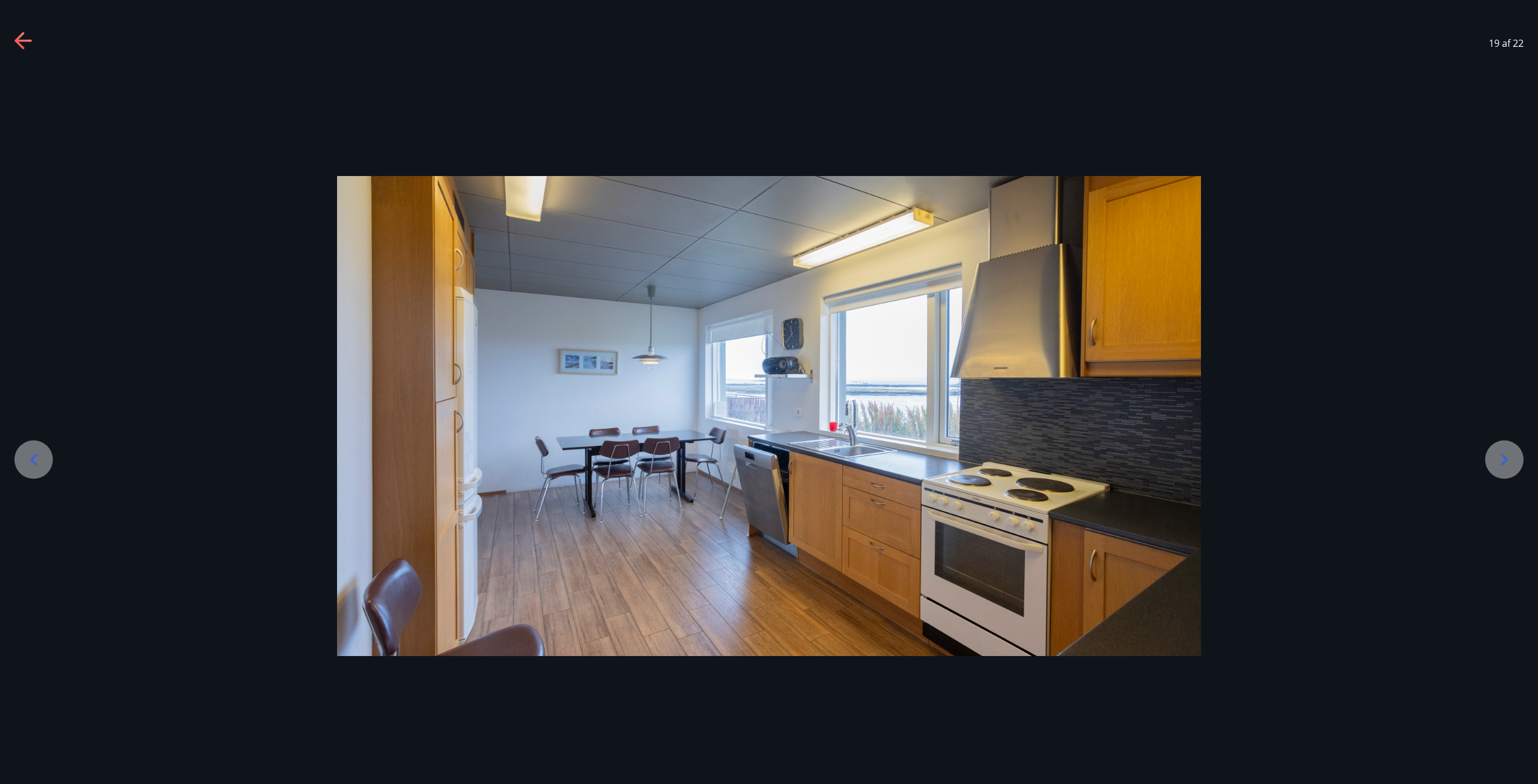
click at [1511, 453] on icon at bounding box center [1504, 460] width 19 height 19
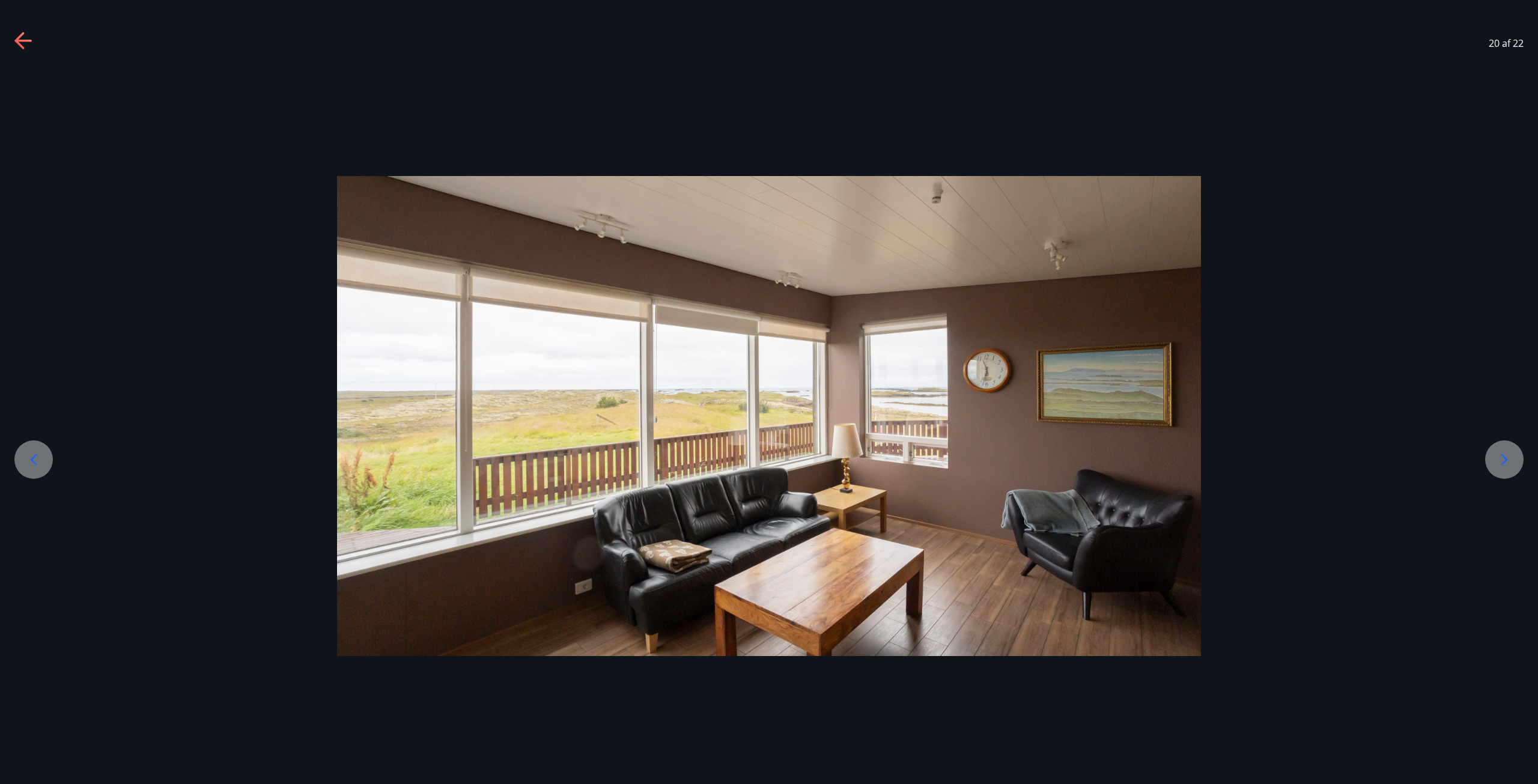
click at [1511, 453] on icon at bounding box center [1504, 460] width 19 height 19
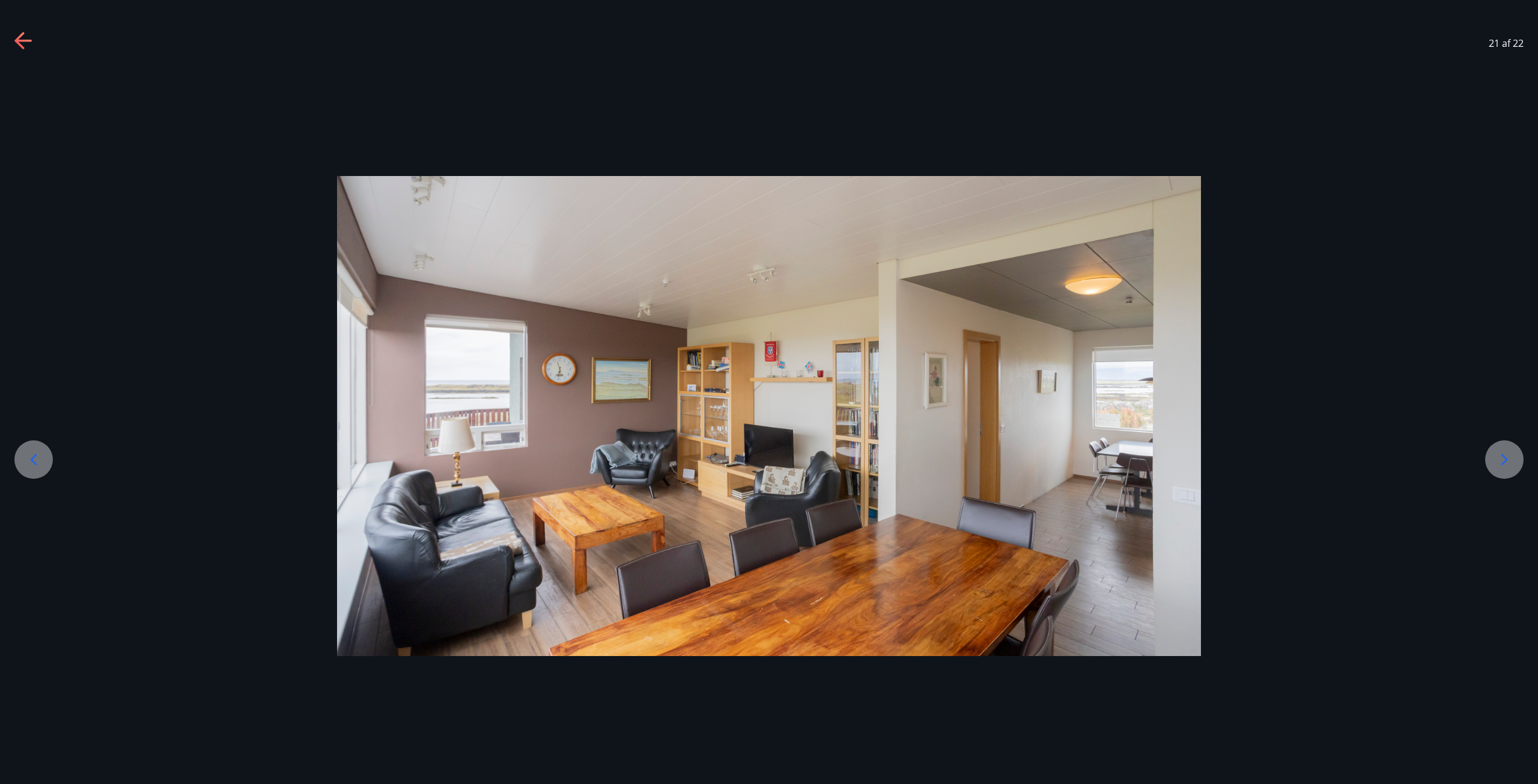
click at [1511, 453] on icon at bounding box center [1504, 460] width 19 height 19
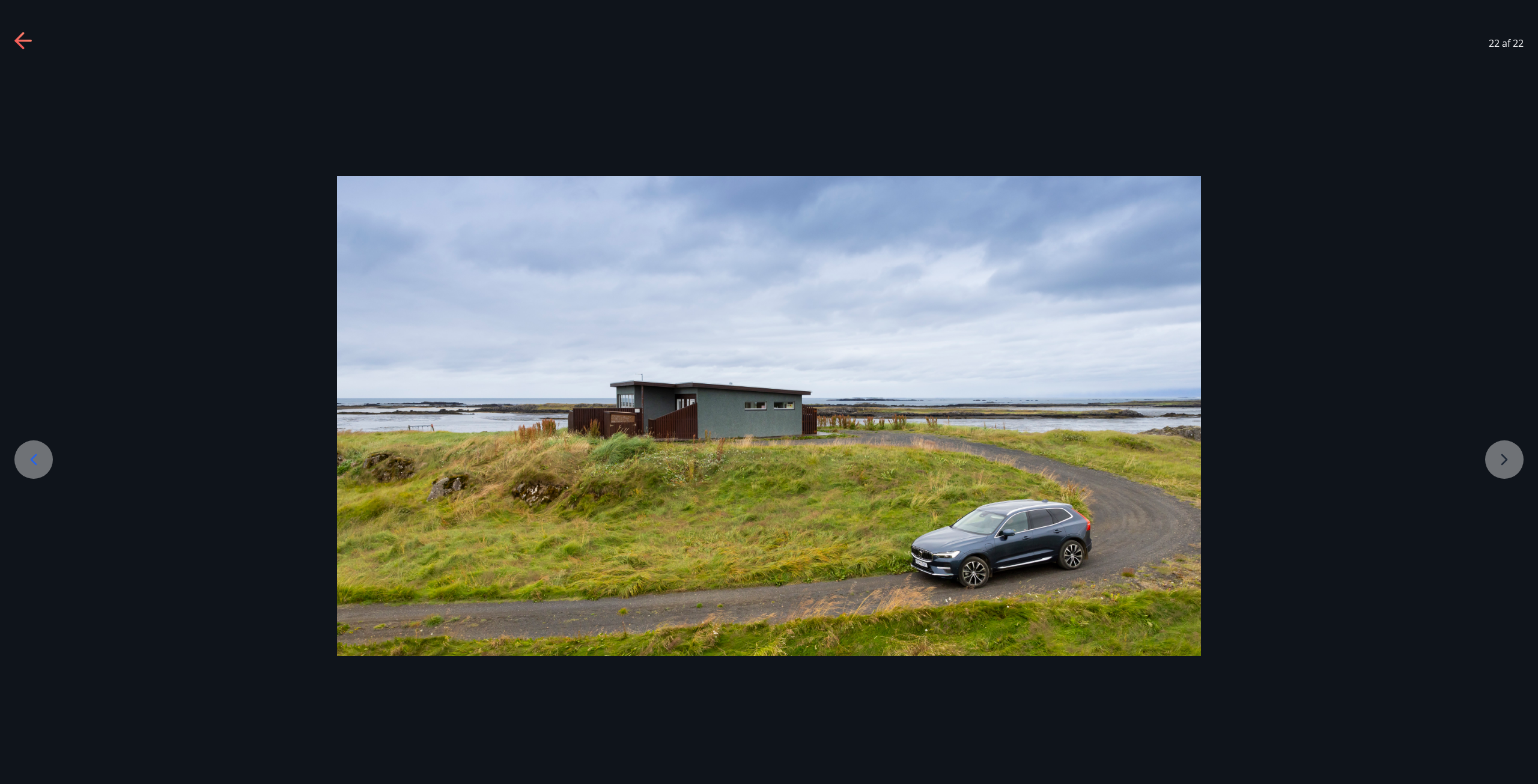
click at [1511, 453] on div at bounding box center [769, 416] width 1538 height 480
click at [1511, 456] on div at bounding box center [769, 416] width 1538 height 480
click at [13, 43] on div "22 af 22" at bounding box center [769, 43] width 1538 height 48
click at [21, 43] on icon at bounding box center [24, 41] width 19 height 19
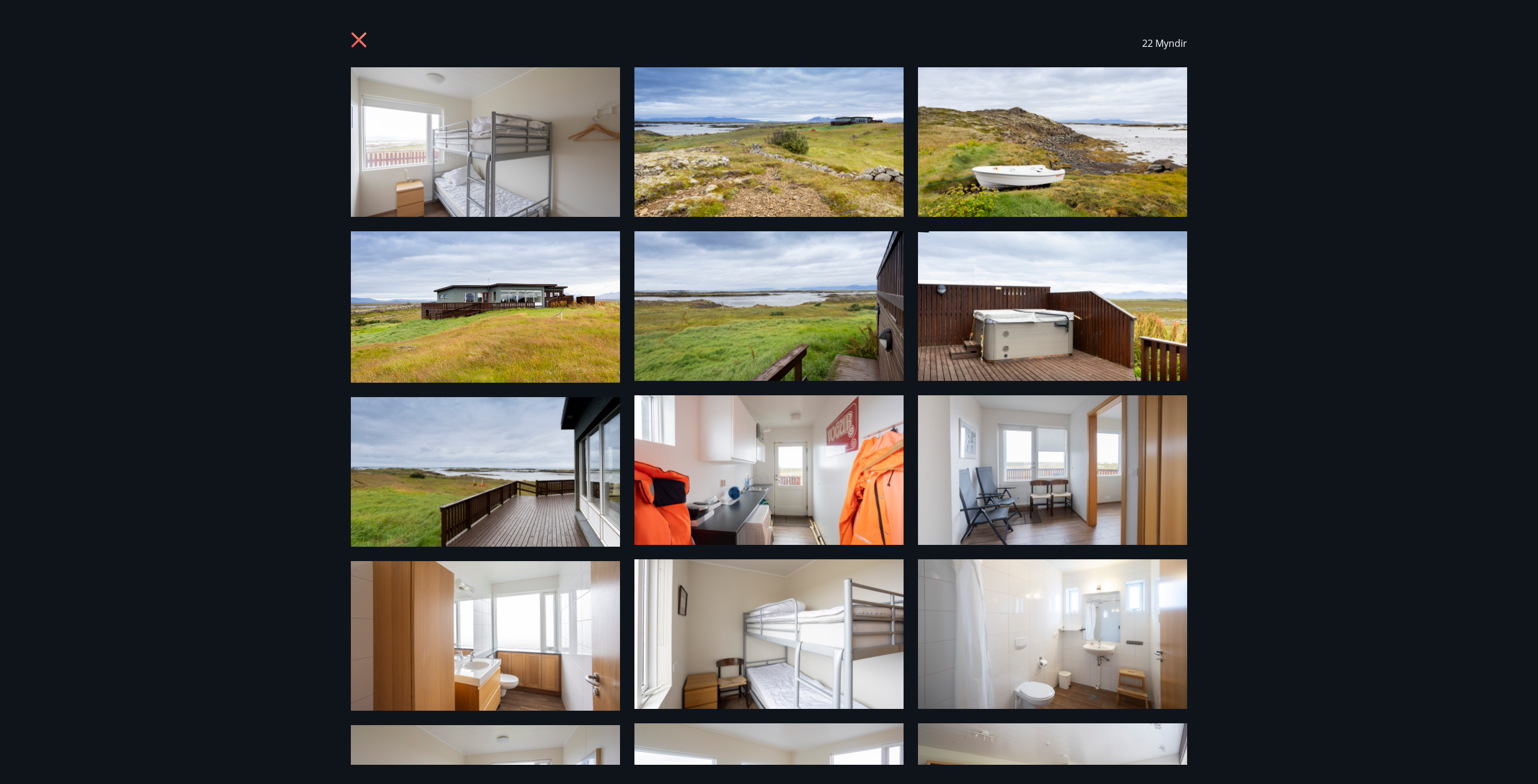
click at [353, 39] on icon at bounding box center [360, 41] width 19 height 19
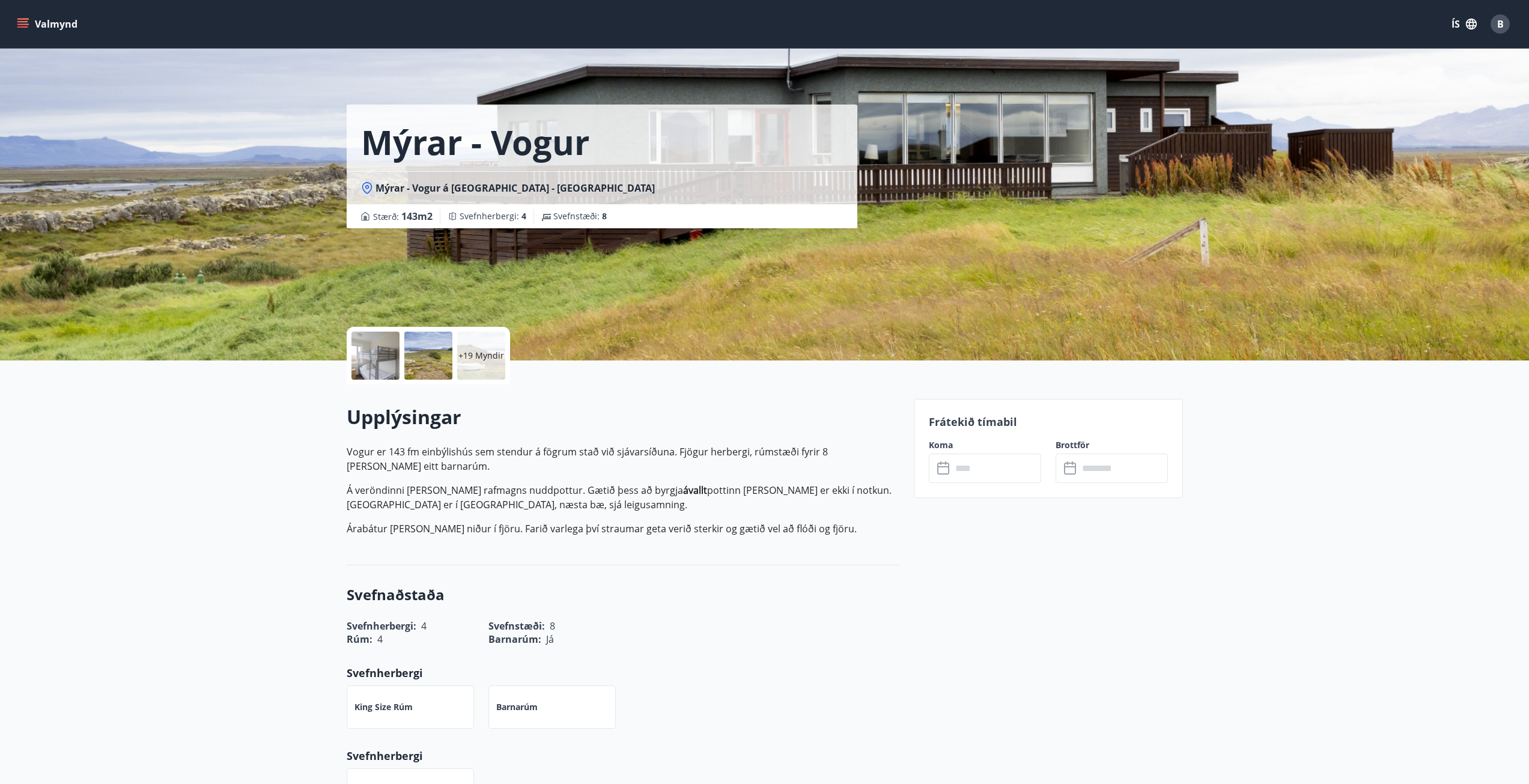
click at [942, 476] on div "​ ​" at bounding box center [985, 468] width 112 height 30
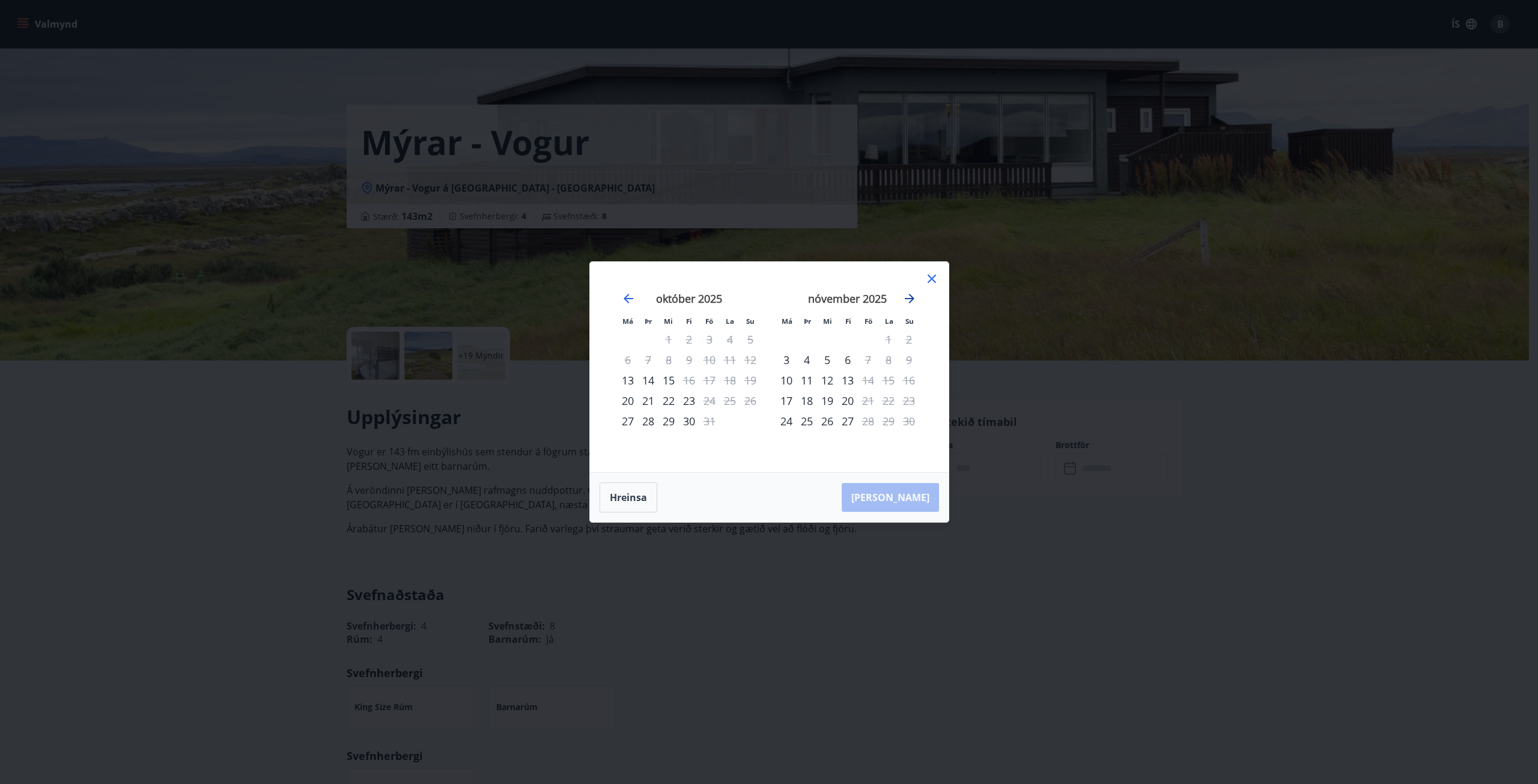
click at [915, 298] on icon "Move forward to switch to the next month." at bounding box center [909, 298] width 14 height 14
click at [871, 338] on div "5" at bounding box center [868, 340] width 21 height 21
click at [913, 298] on icon "Move forward to switch to the next month." at bounding box center [909, 298] width 10 height 10
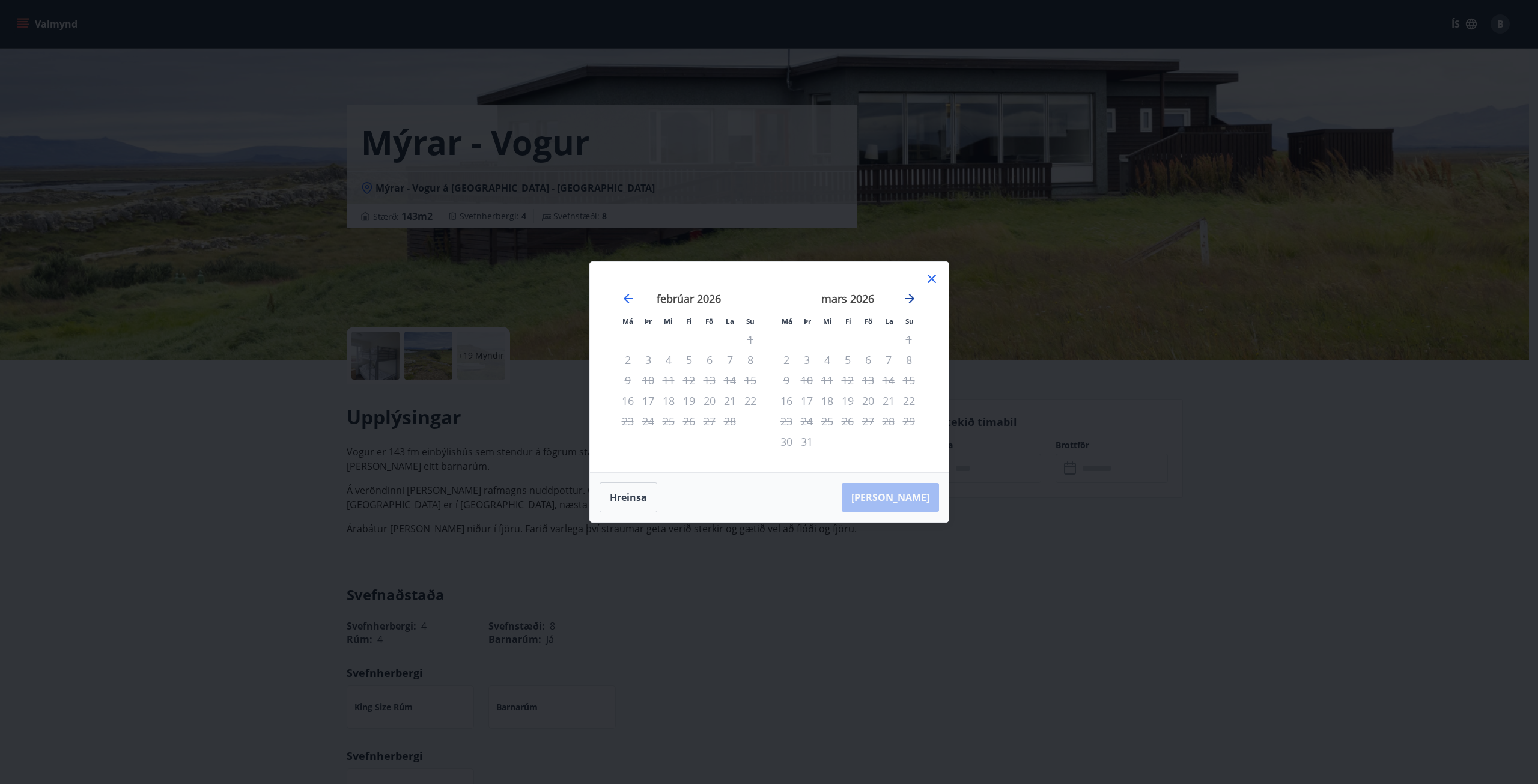
click at [913, 298] on icon "Move forward to switch to the next month." at bounding box center [909, 298] width 10 height 10
click at [629, 300] on icon "Move backward to switch to the previous month." at bounding box center [629, 298] width 14 height 14
click at [707, 343] on div "5" at bounding box center [710, 340] width 21 height 21
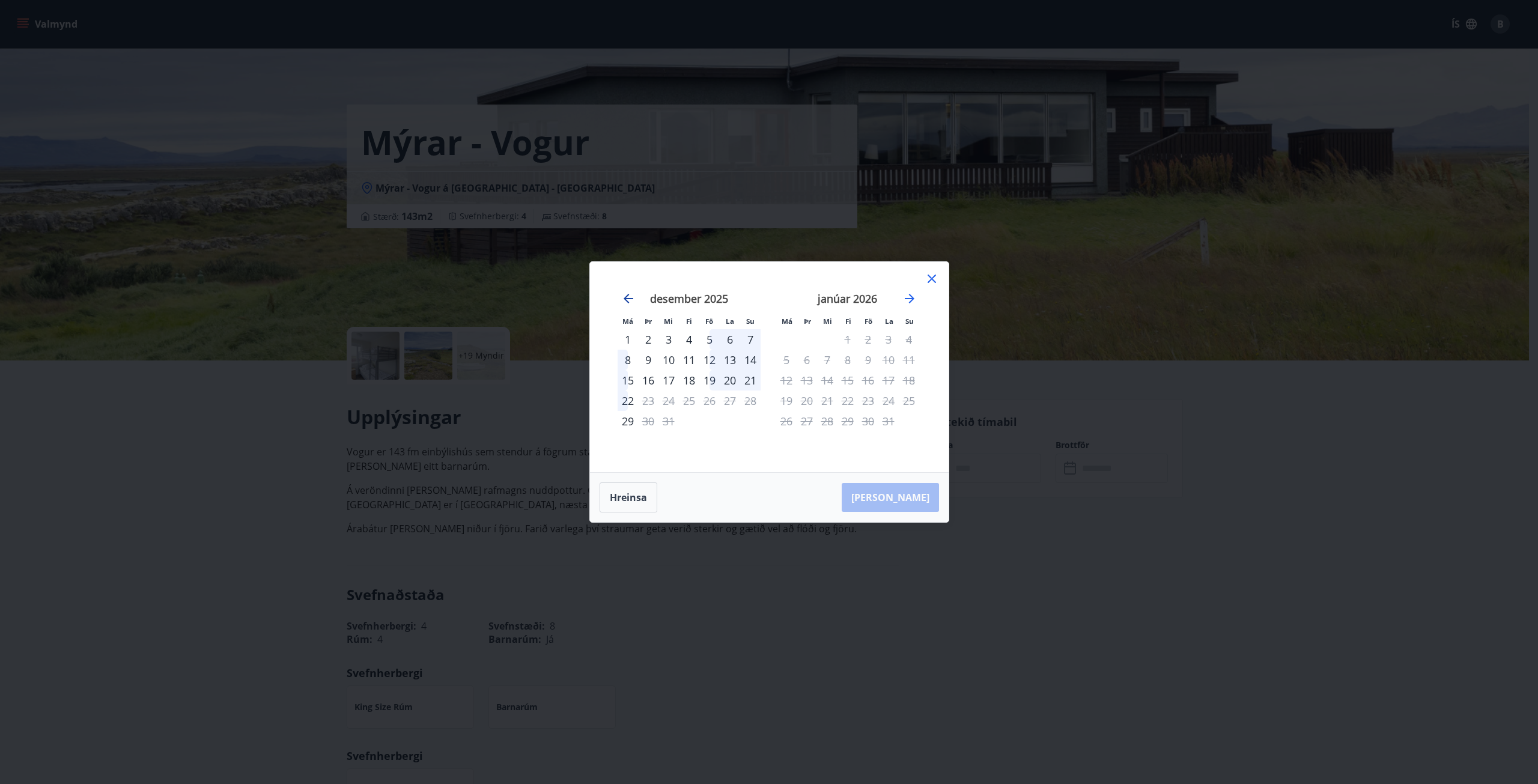
click at [629, 300] on icon "Move backward to switch to the previous month." at bounding box center [629, 298] width 14 height 14
click at [933, 279] on icon at bounding box center [932, 278] width 14 height 14
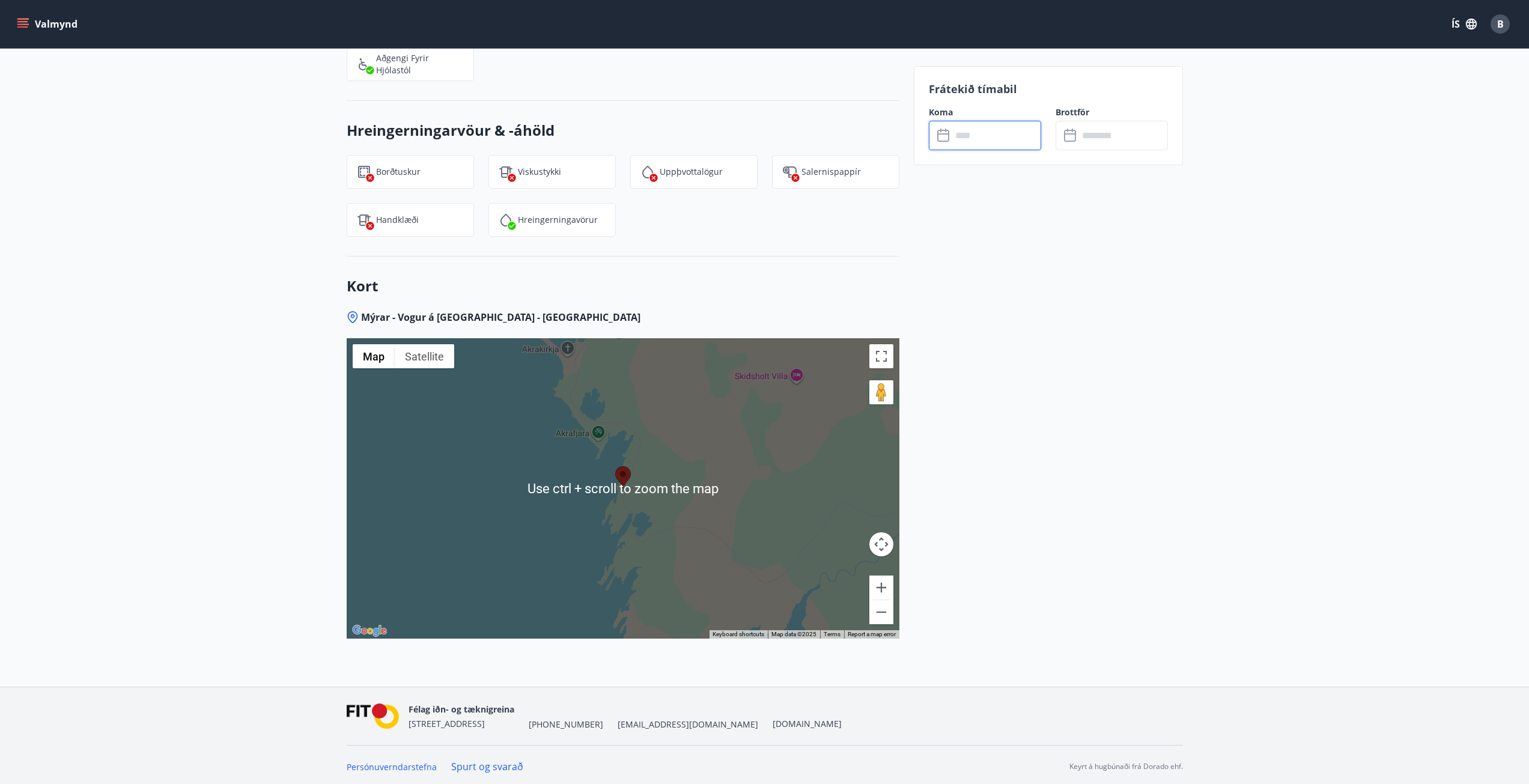
scroll to position [1460, 0]
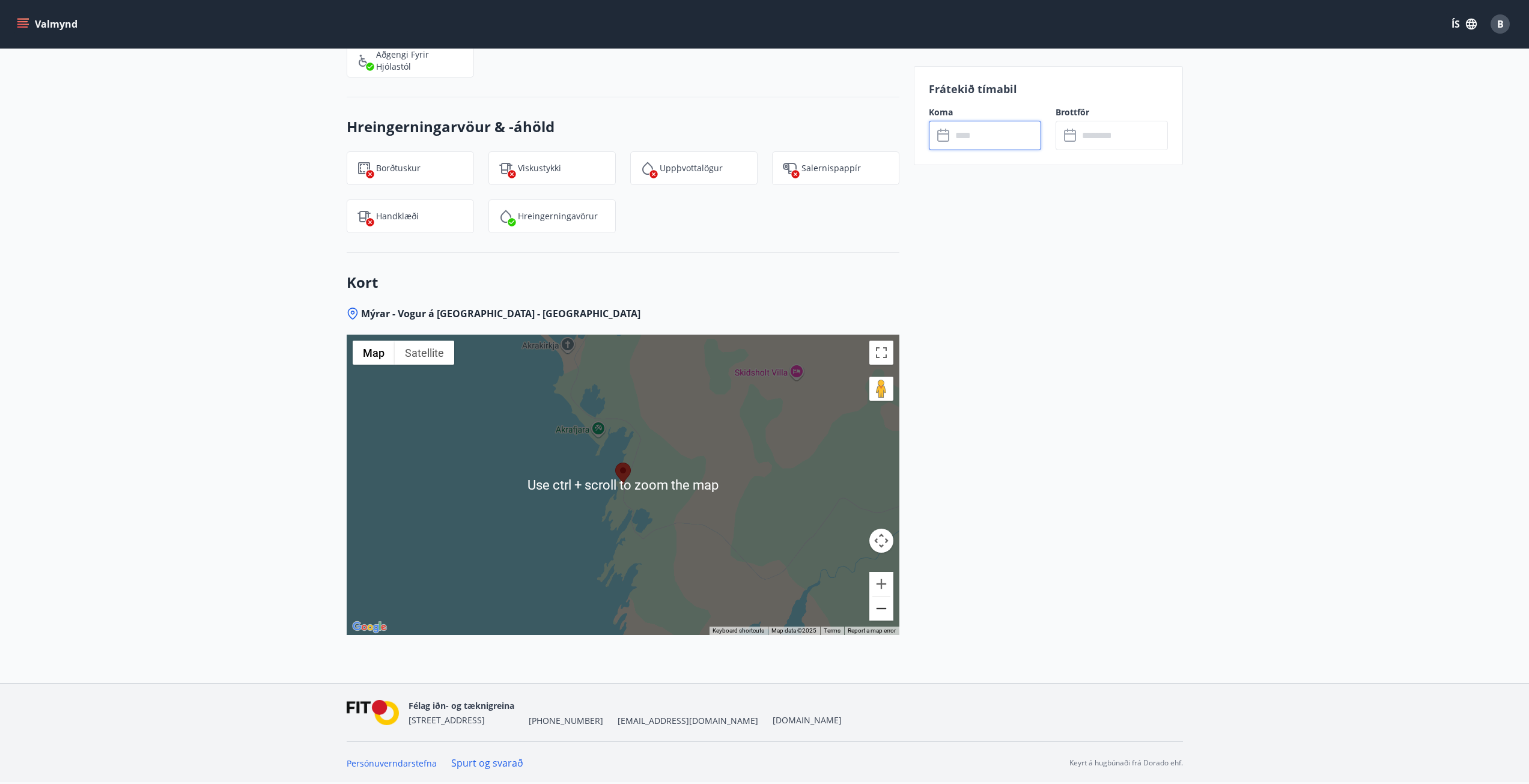
click at [883, 606] on button "Zoom out" at bounding box center [881, 608] width 24 height 24
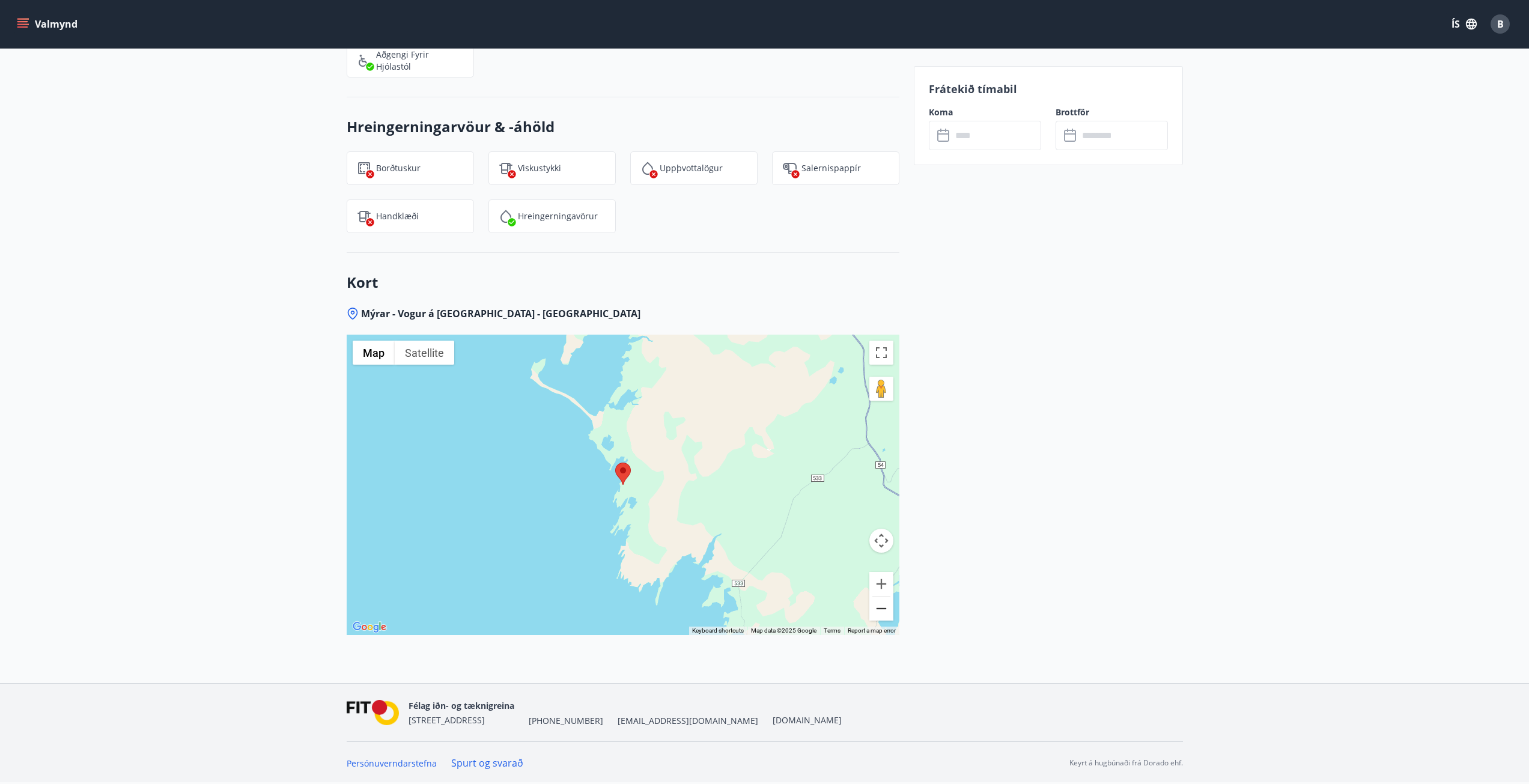
click at [883, 606] on button "Zoom out" at bounding box center [881, 608] width 24 height 24
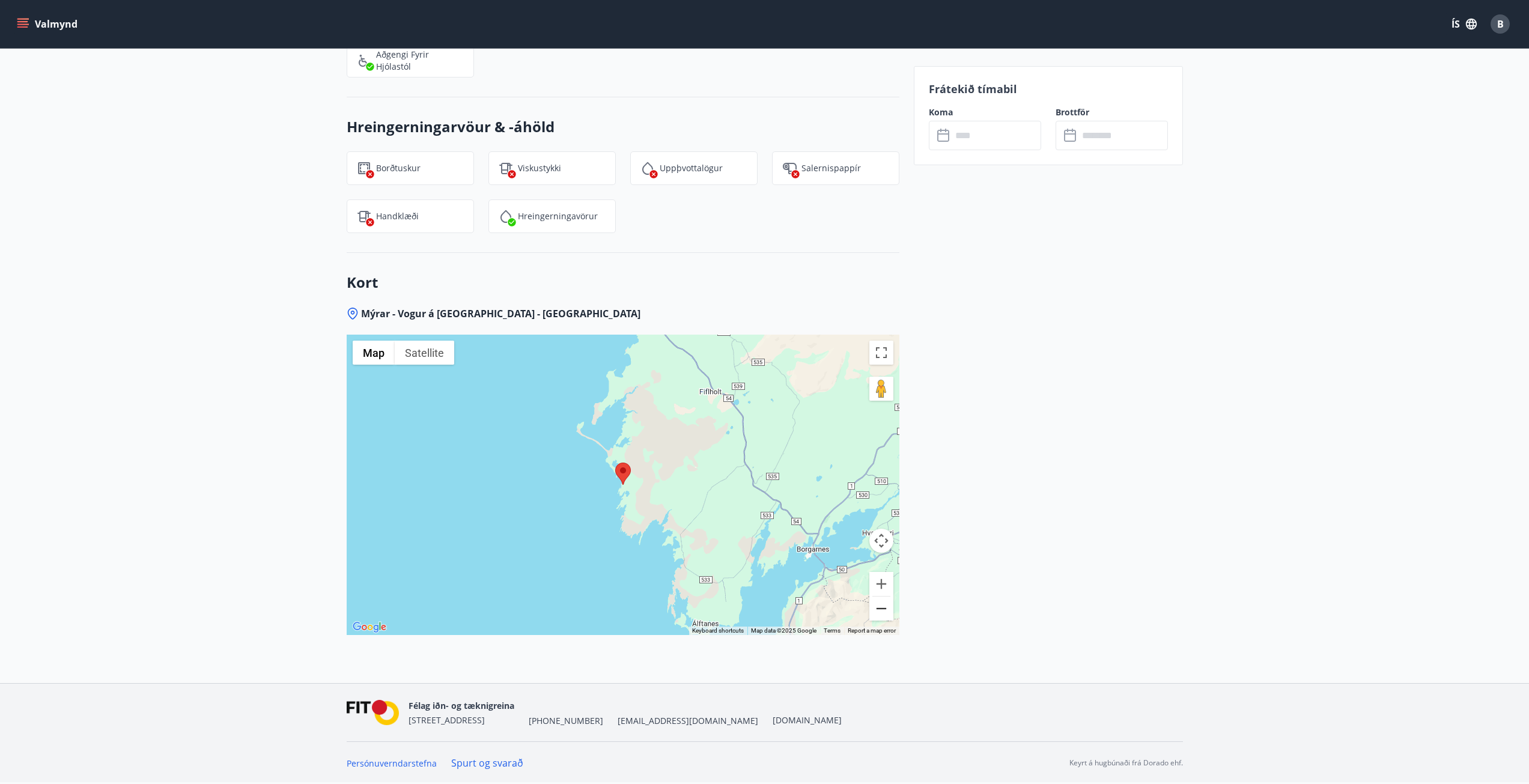
click at [882, 608] on button "Zoom out" at bounding box center [881, 608] width 24 height 24
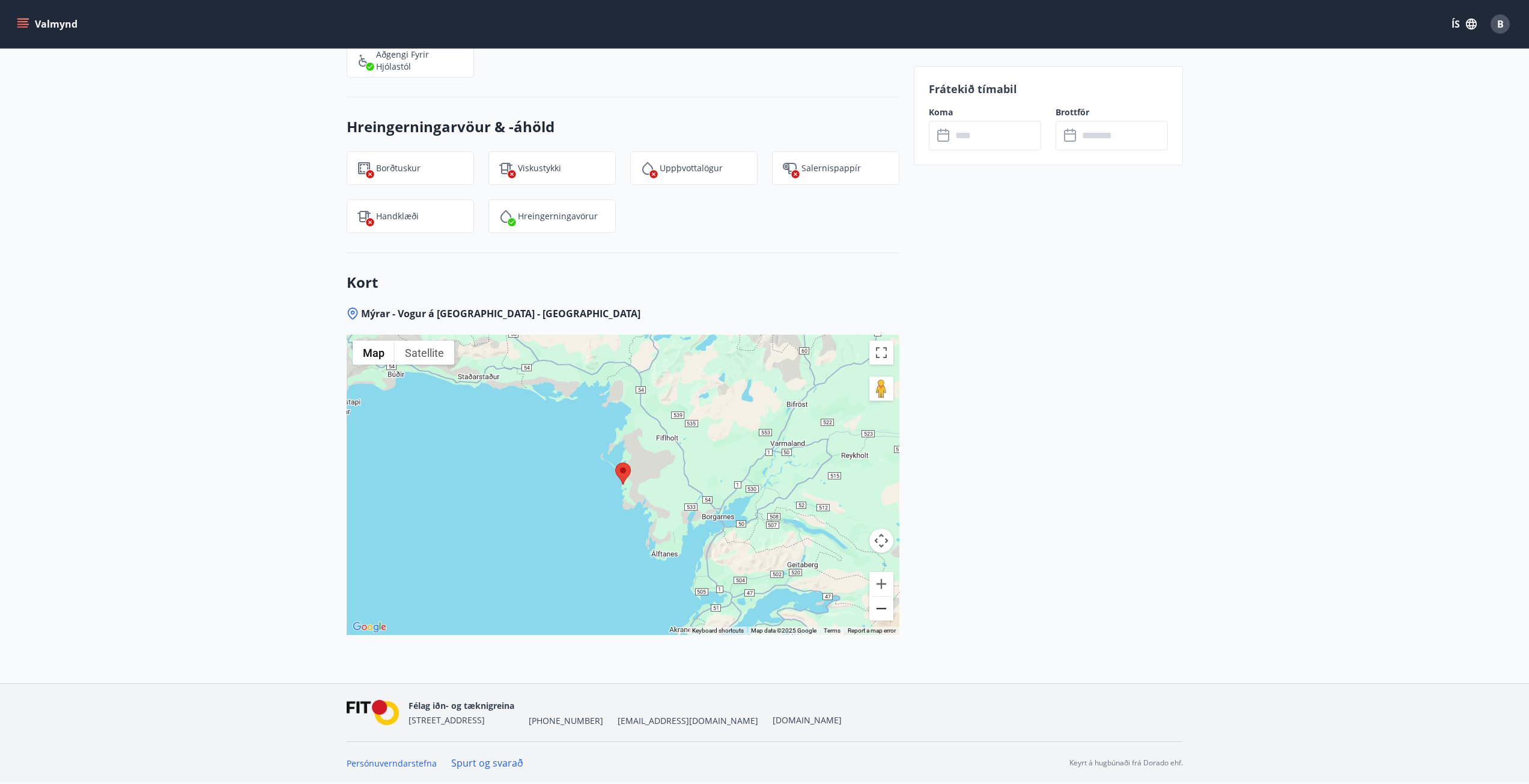
click at [881, 608] on button "Zoom out" at bounding box center [881, 608] width 24 height 24
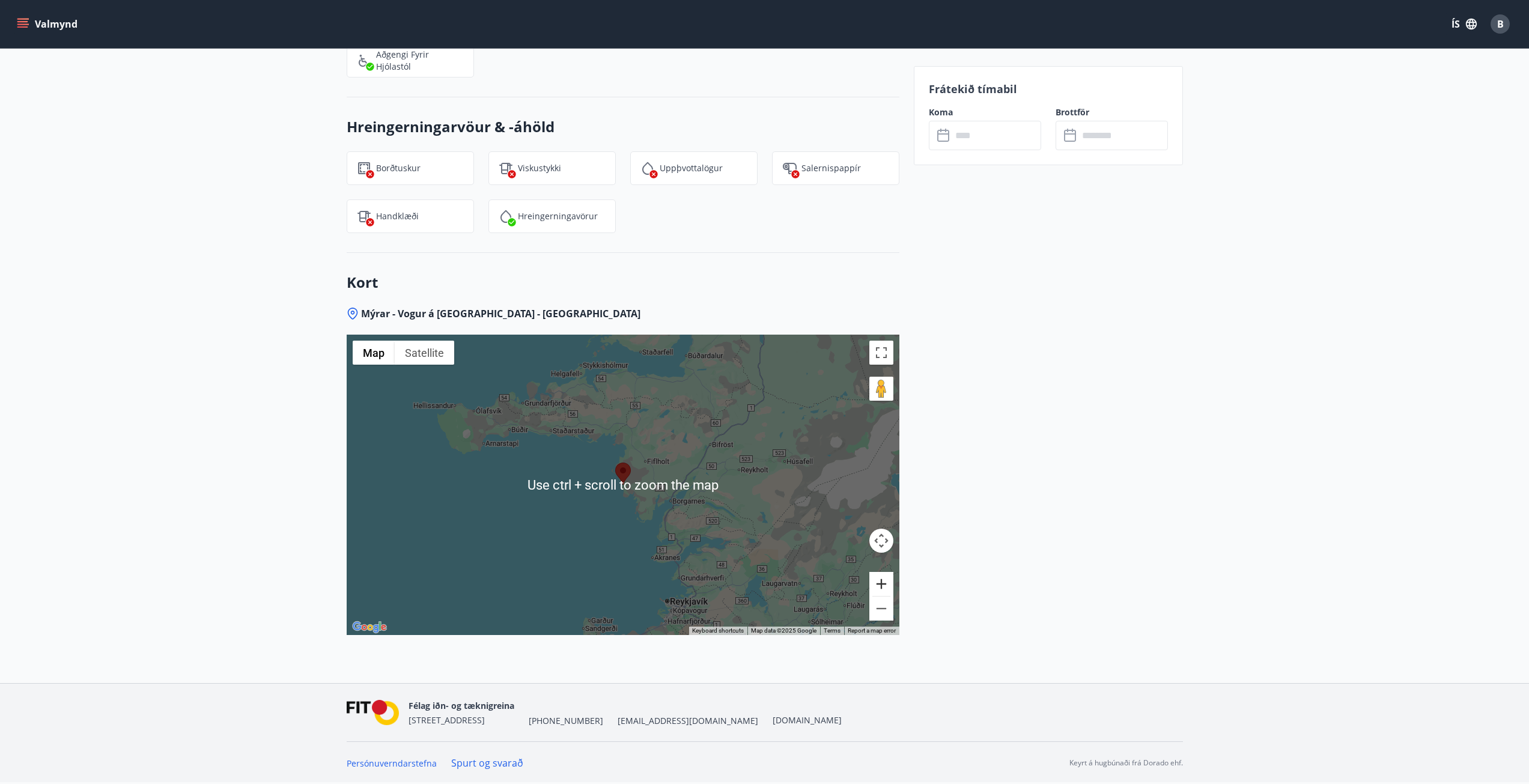
click at [885, 586] on button "Zoom in" at bounding box center [881, 584] width 24 height 24
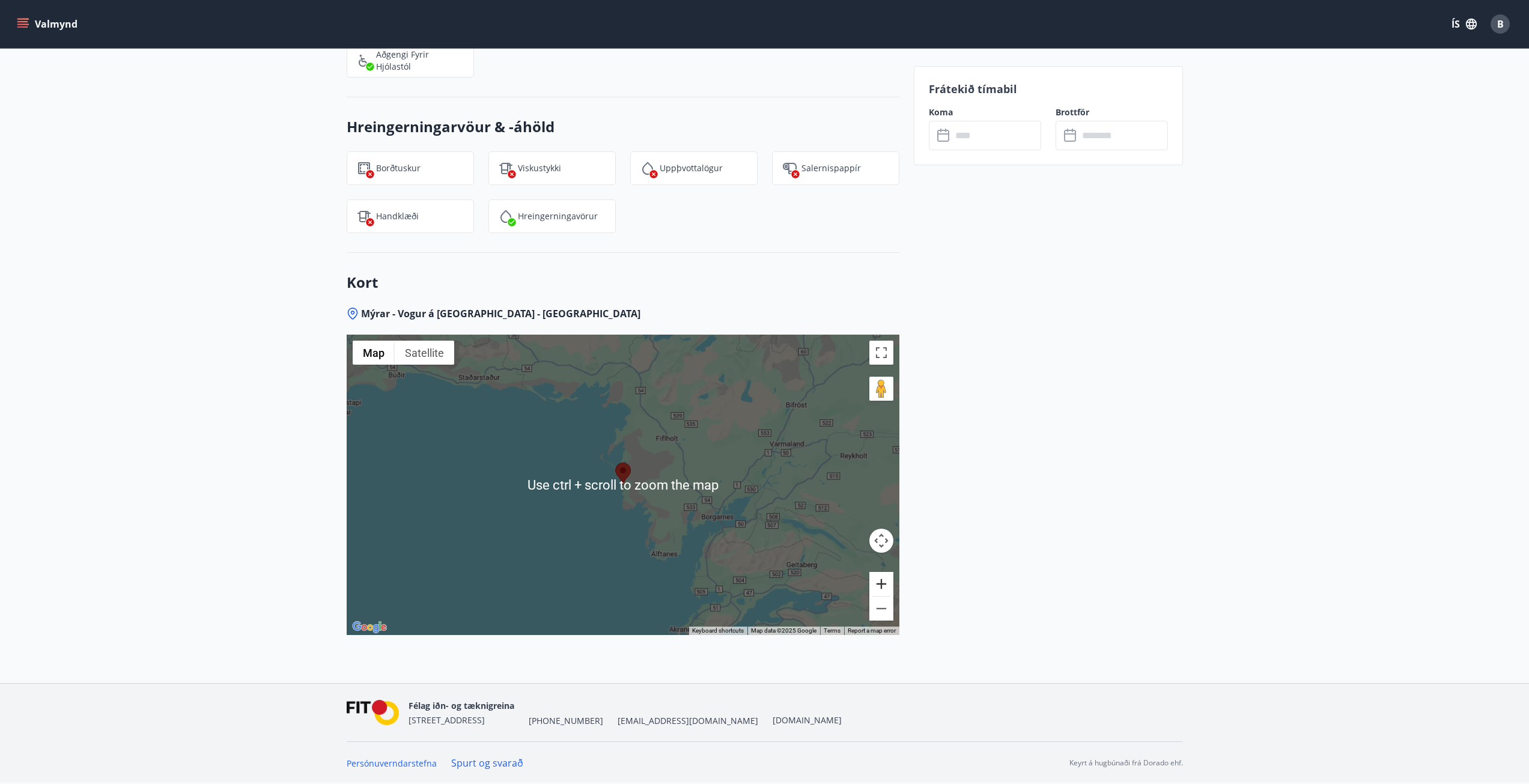
click at [884, 586] on button "Zoom in" at bounding box center [881, 584] width 24 height 24
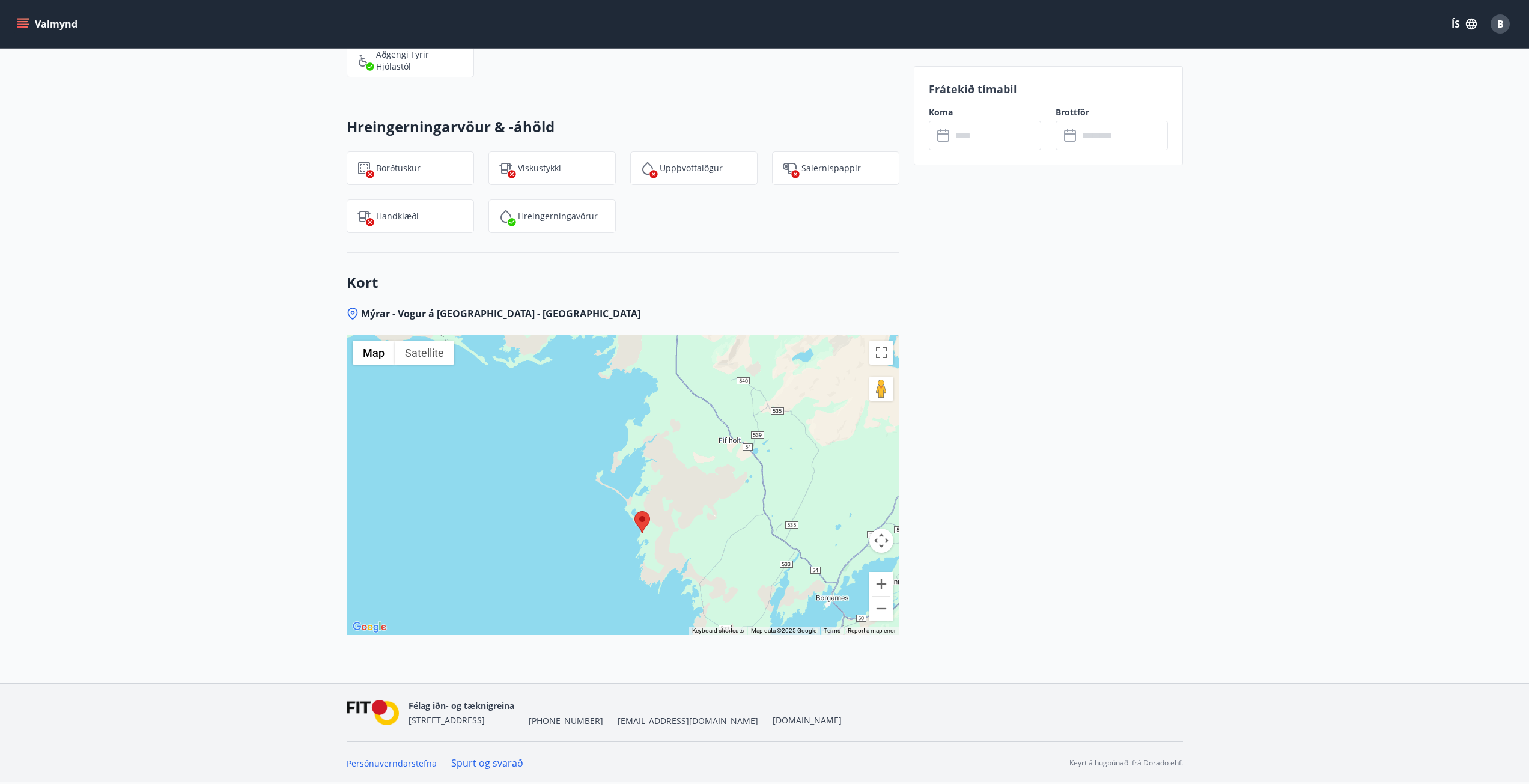
drag, startPoint x: 718, startPoint y: 520, endPoint x: 739, endPoint y: 568, distance: 52.4
click at [739, 568] on div at bounding box center [623, 484] width 553 height 300
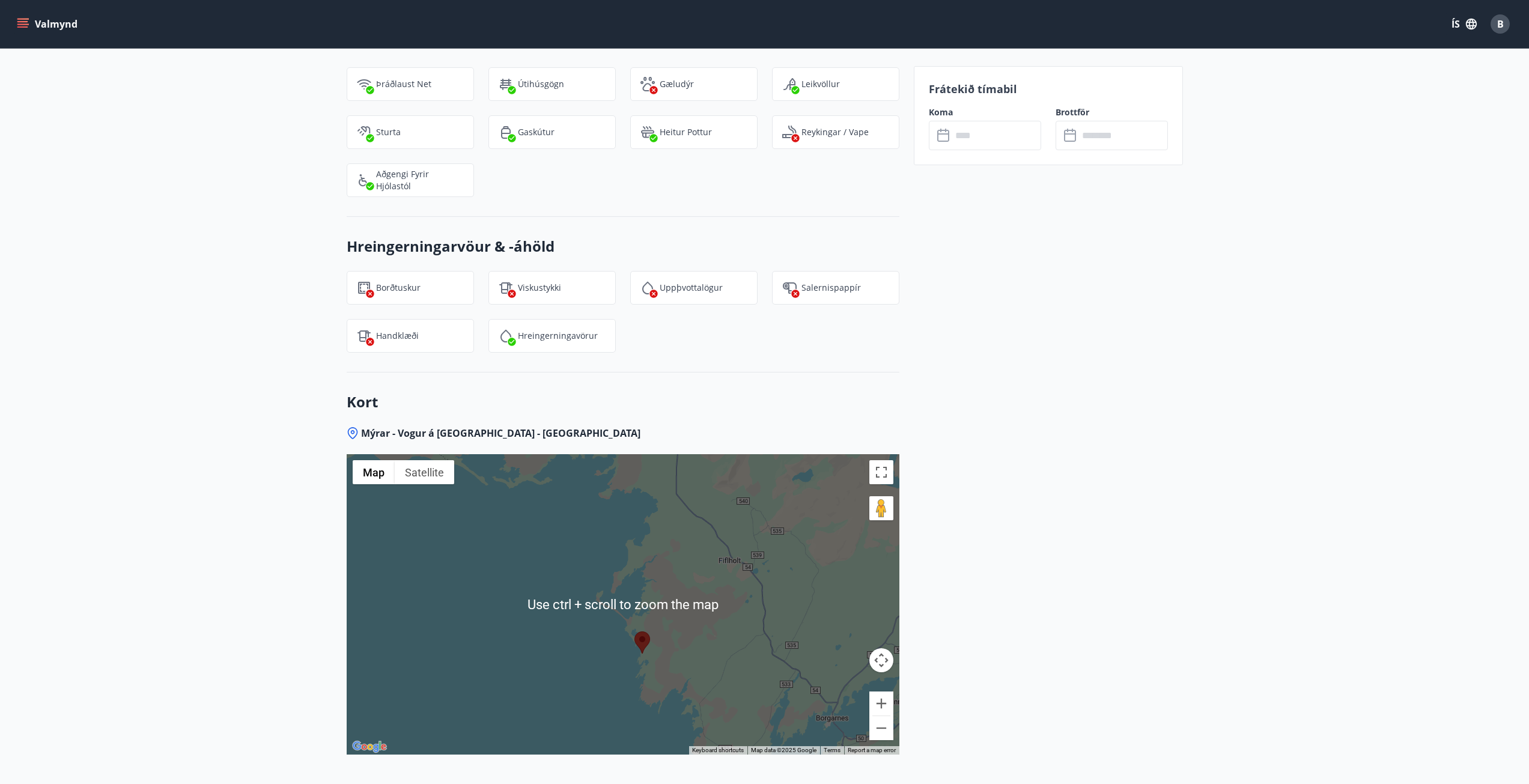
scroll to position [1340, 0]
